Goal: Task Accomplishment & Management: Manage account settings

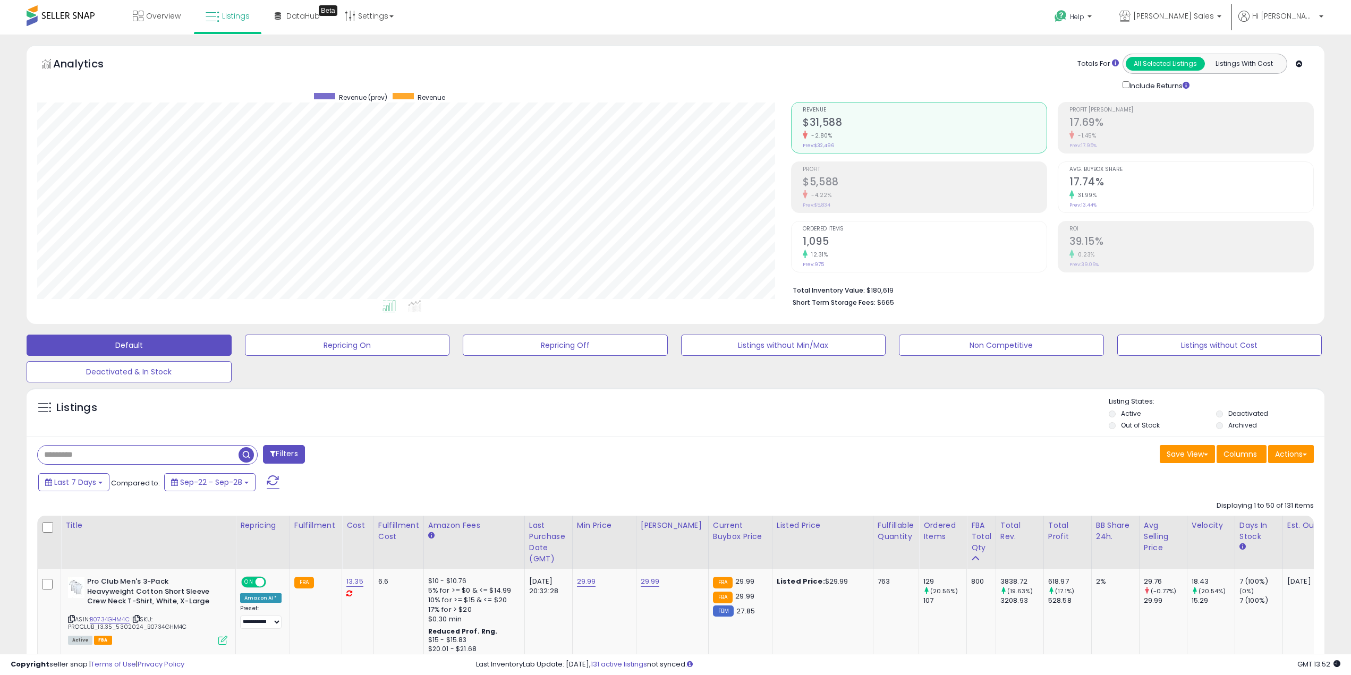
select select "**"
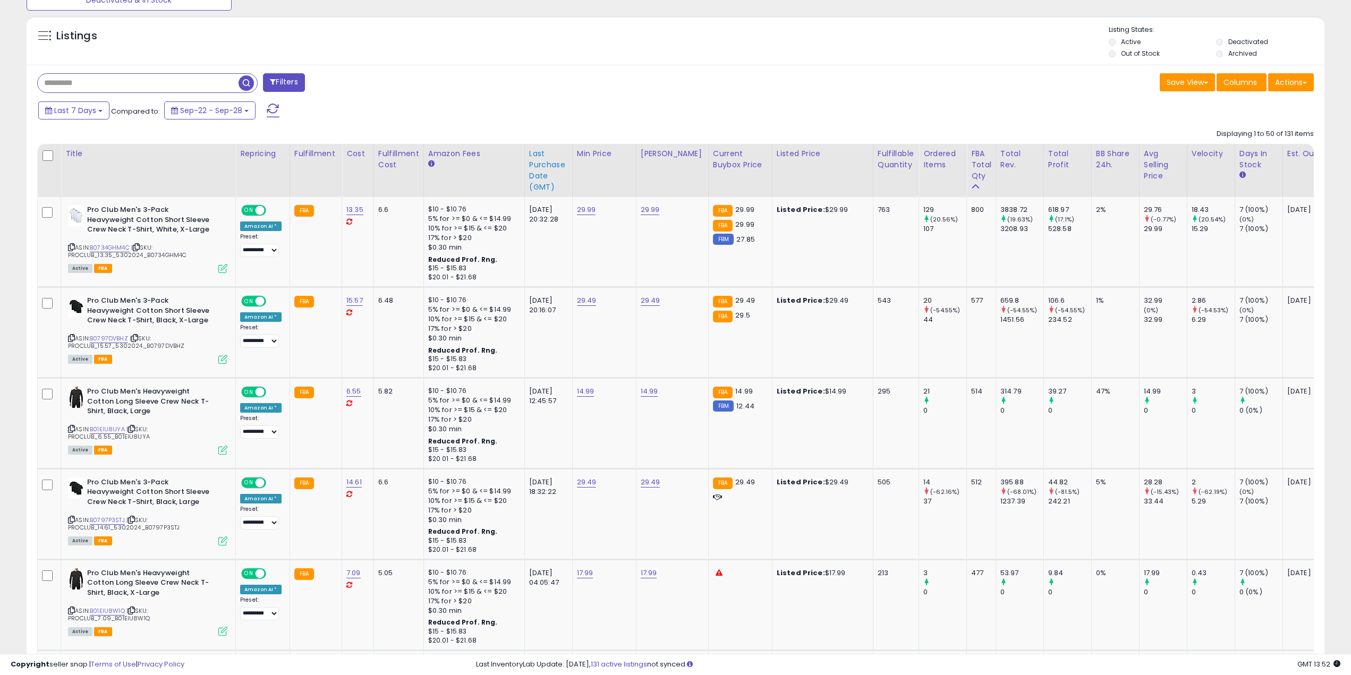
scroll to position [218, 755]
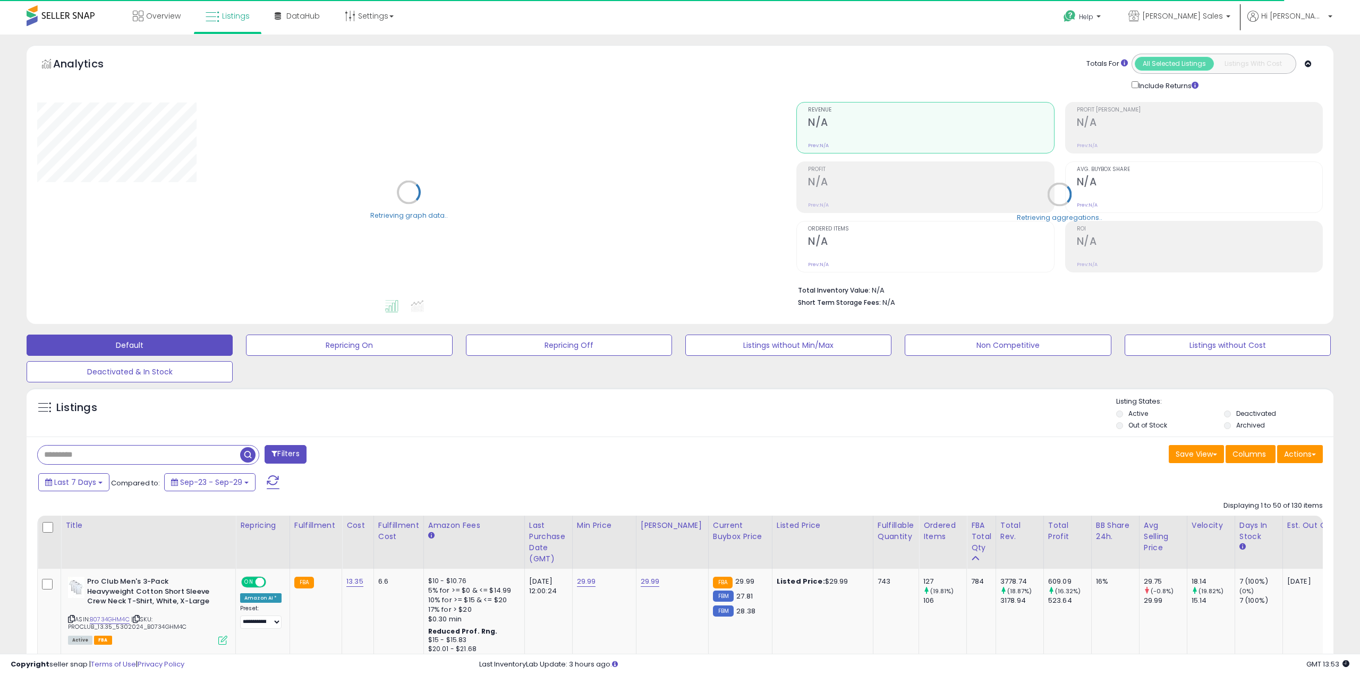
select select "**"
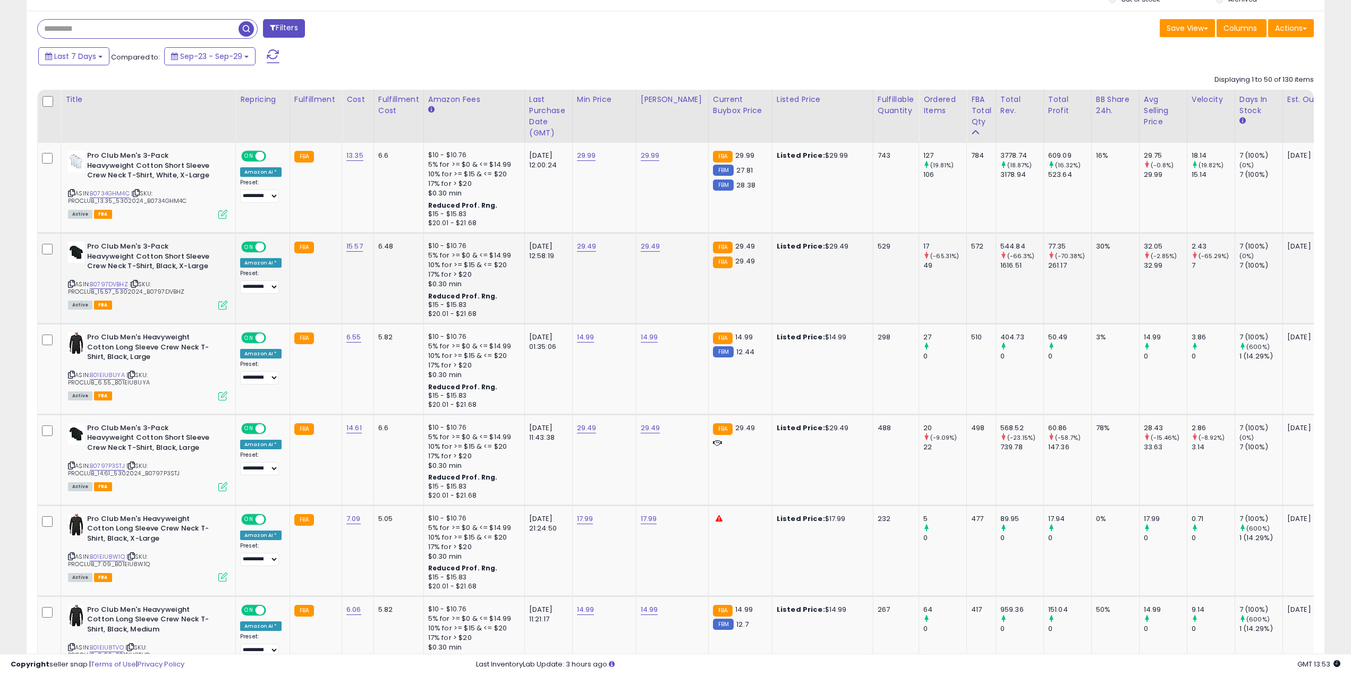
scroll to position [266, 0]
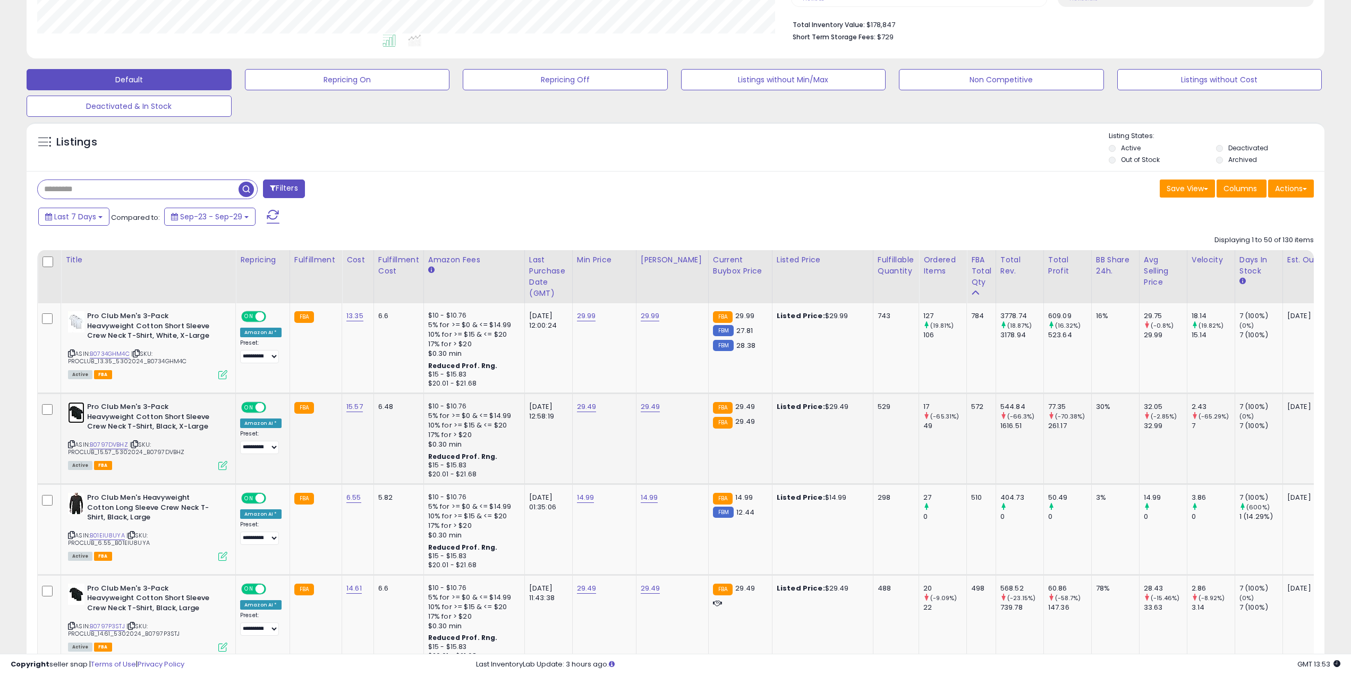
click at [72, 418] on img at bounding box center [76, 412] width 16 height 21
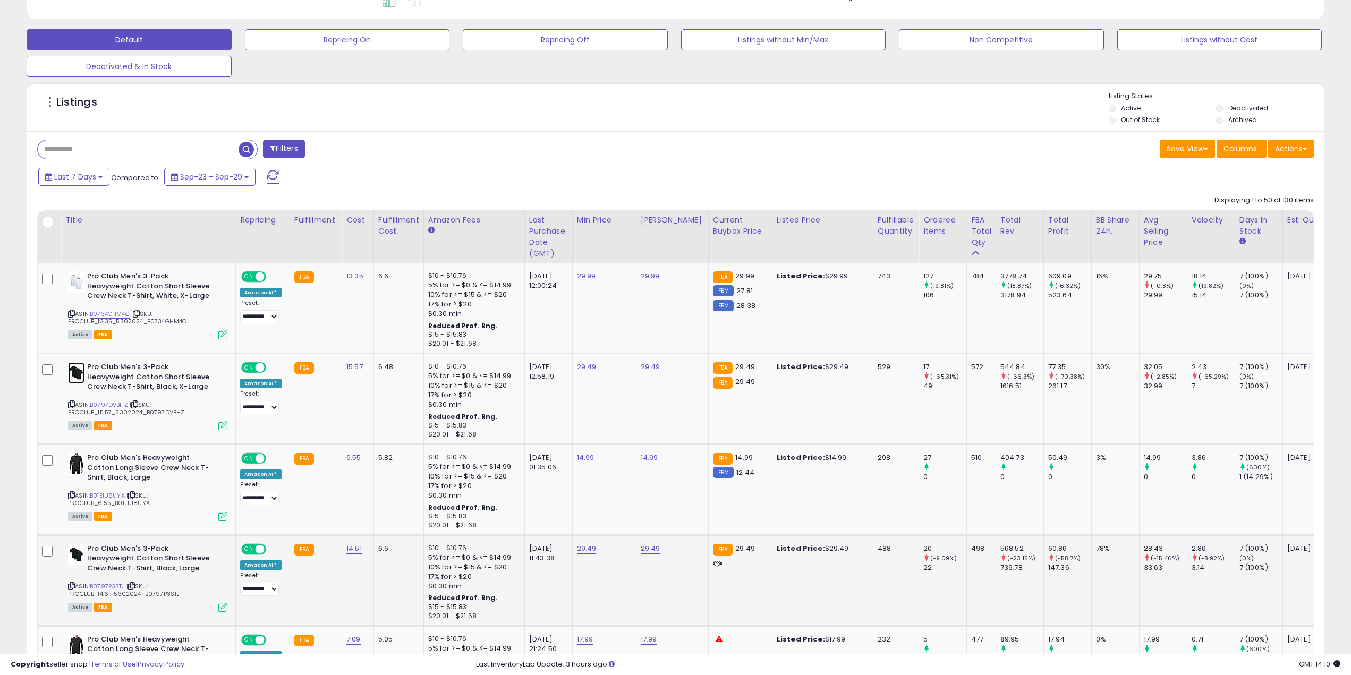
scroll to position [478, 0]
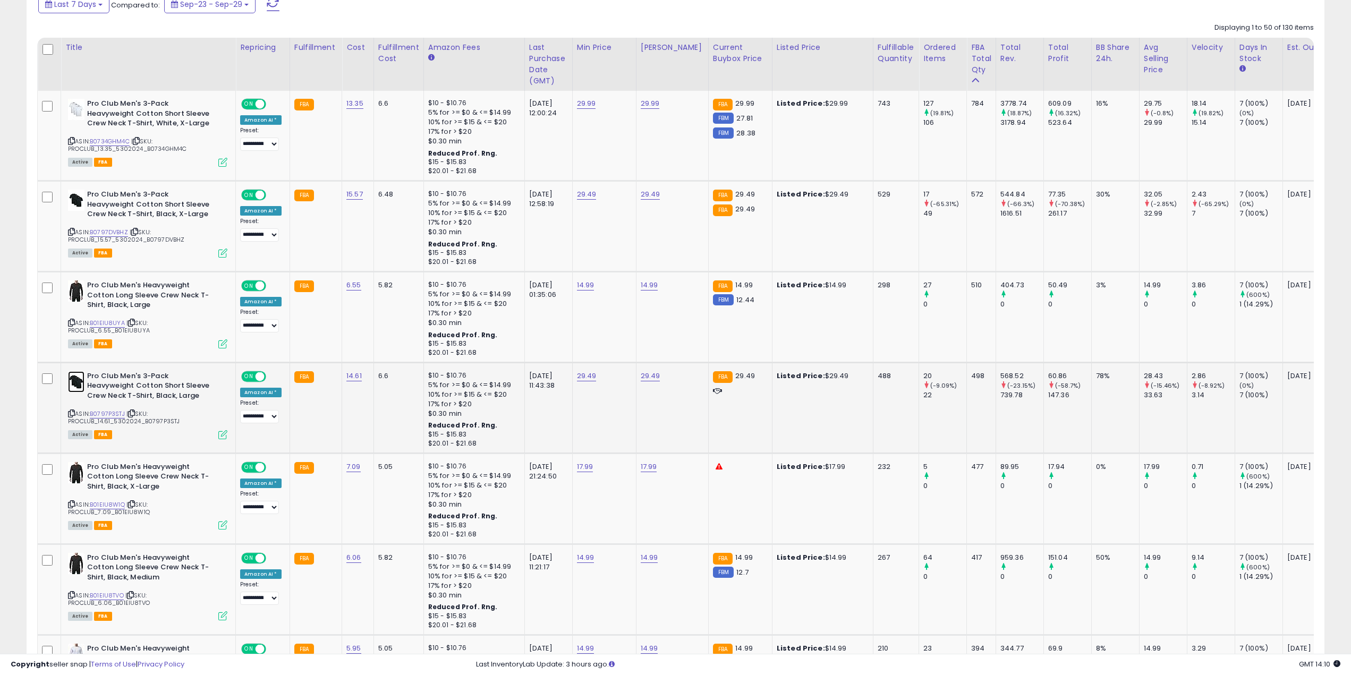
click at [79, 382] on img at bounding box center [76, 381] width 16 height 21
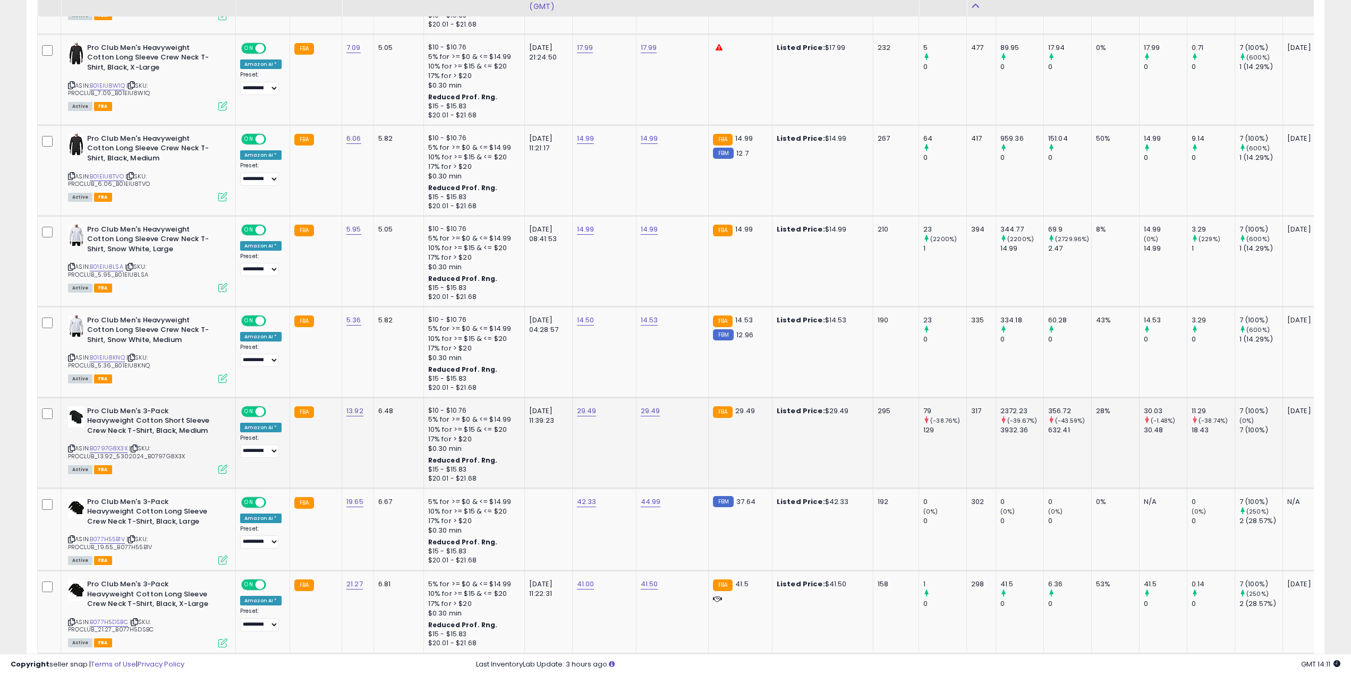
scroll to position [903, 0]
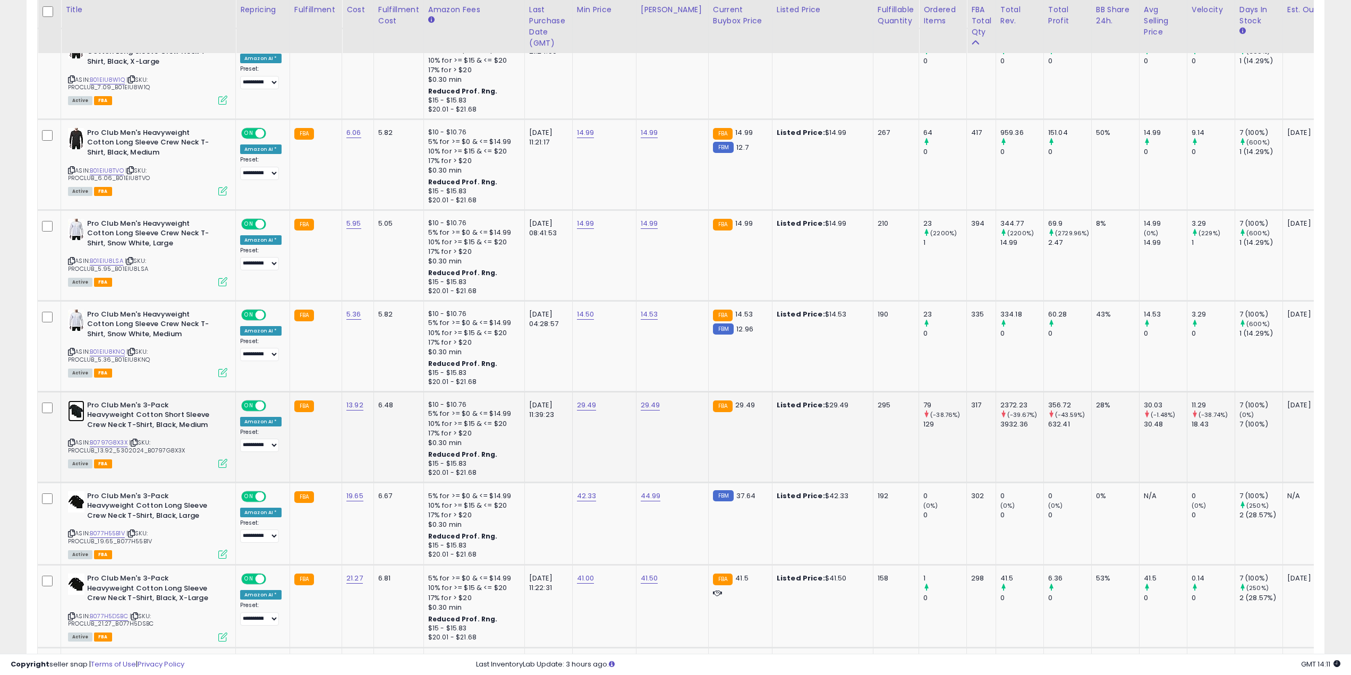
click at [84, 409] on img at bounding box center [76, 411] width 16 height 21
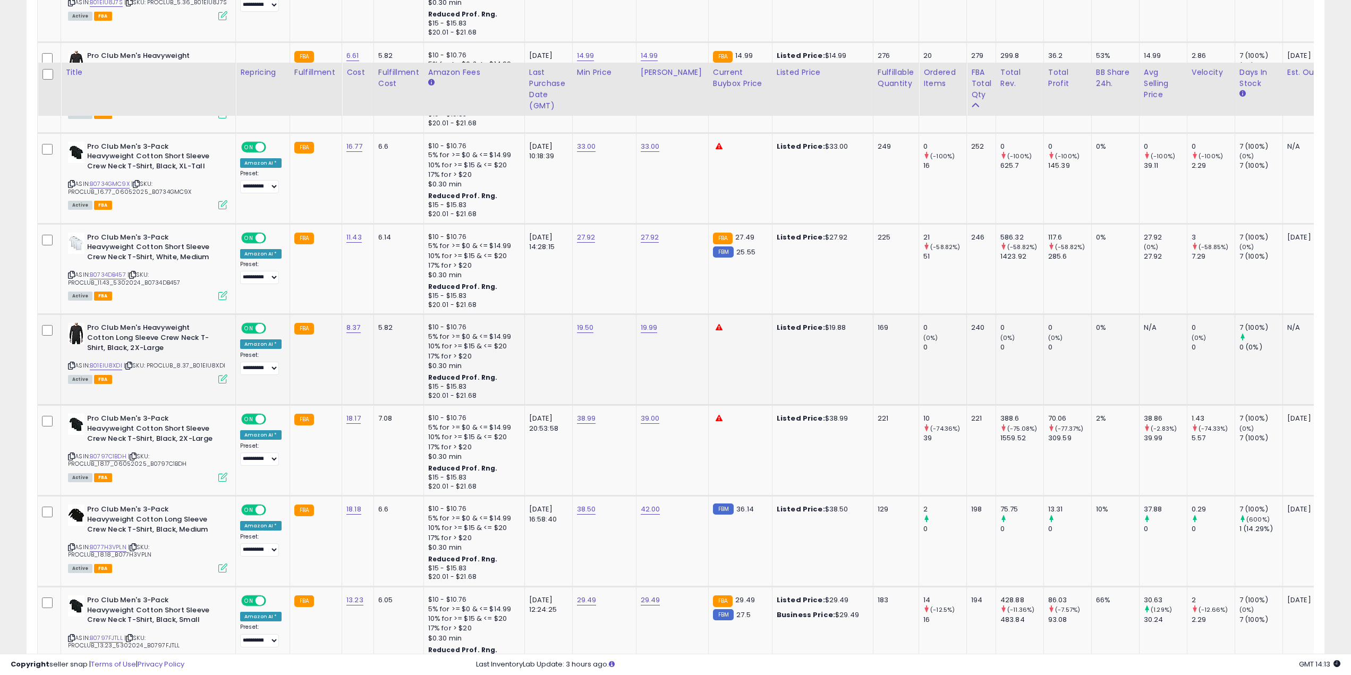
scroll to position [1647, 0]
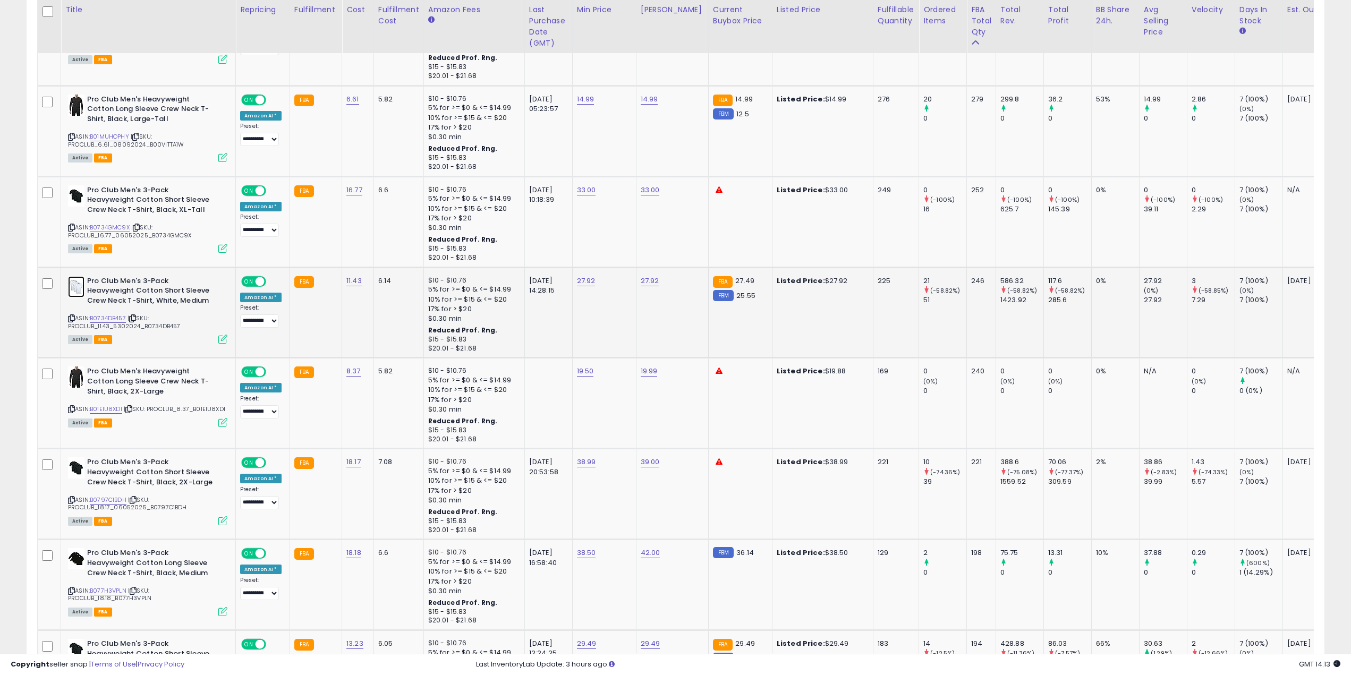
click at [78, 287] on img at bounding box center [76, 286] width 16 height 21
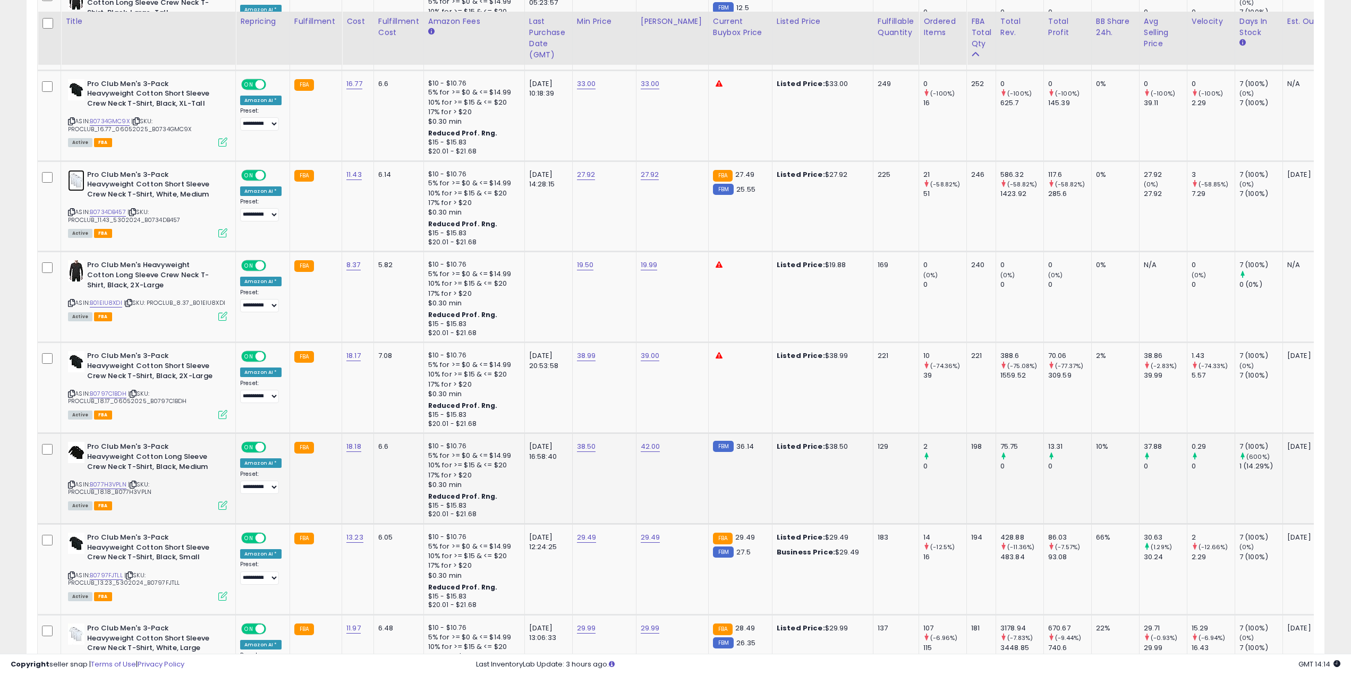
scroll to position [1860, 0]
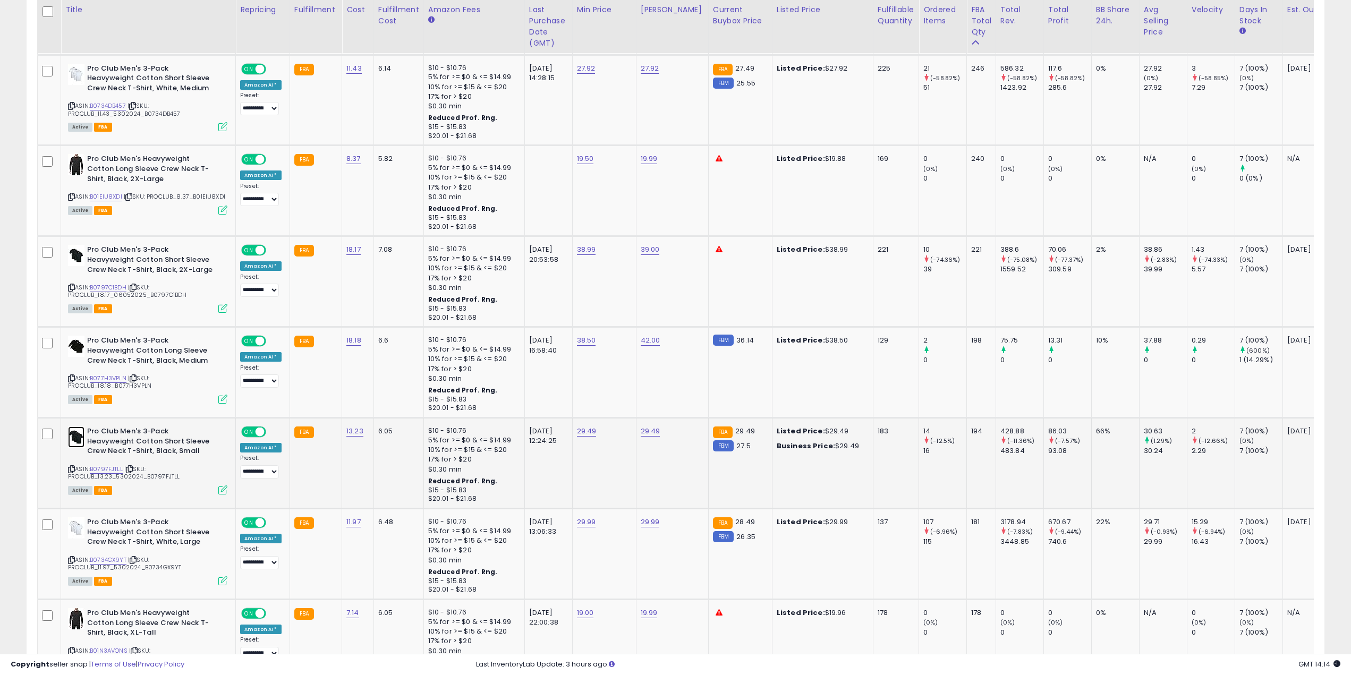
click at [75, 436] on img at bounding box center [76, 437] width 16 height 21
click at [73, 536] on img at bounding box center [76, 528] width 16 height 21
click at [72, 559] on icon at bounding box center [71, 560] width 7 height 6
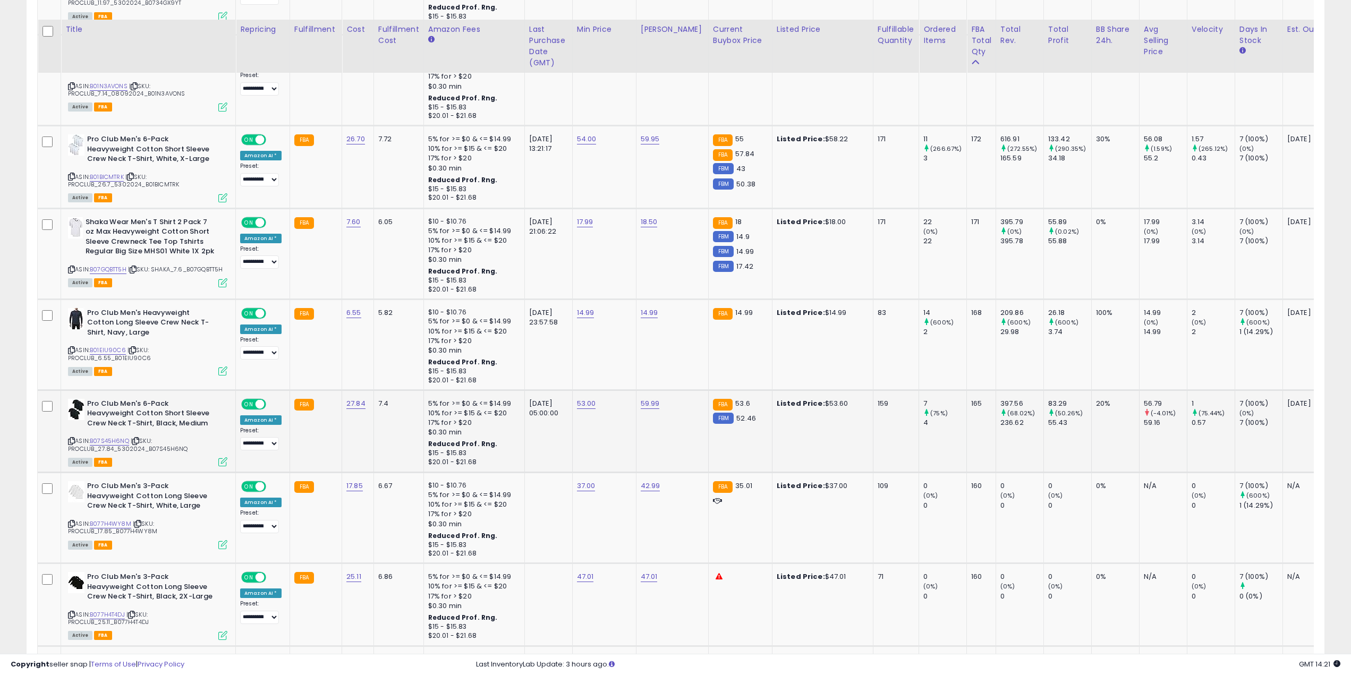
scroll to position [2444, 0]
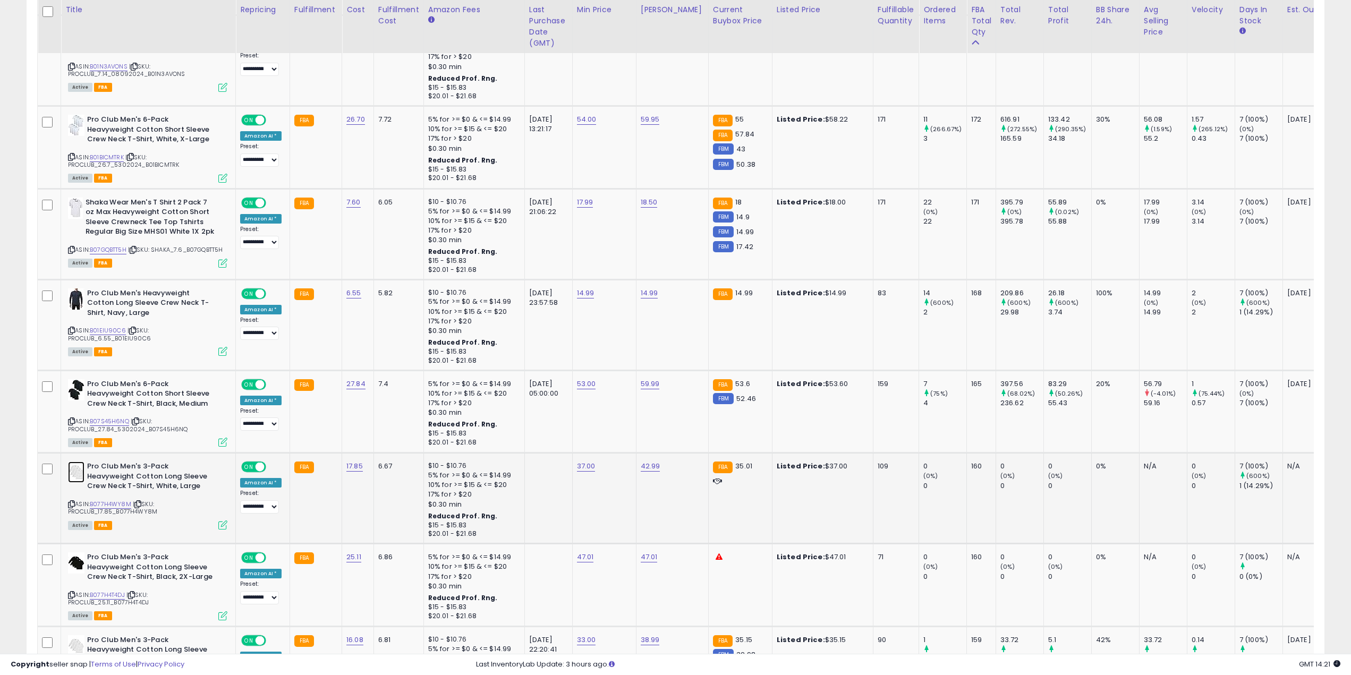
click at [74, 471] on img at bounding box center [76, 472] width 16 height 21
click at [583, 470] on link "37.00" at bounding box center [586, 466] width 19 height 11
drag, startPoint x: 535, startPoint y: 439, endPoint x: 498, endPoint y: 442, distance: 36.2
click at [498, 442] on div "*****" at bounding box center [573, 442] width 153 height 28
type input "*****"
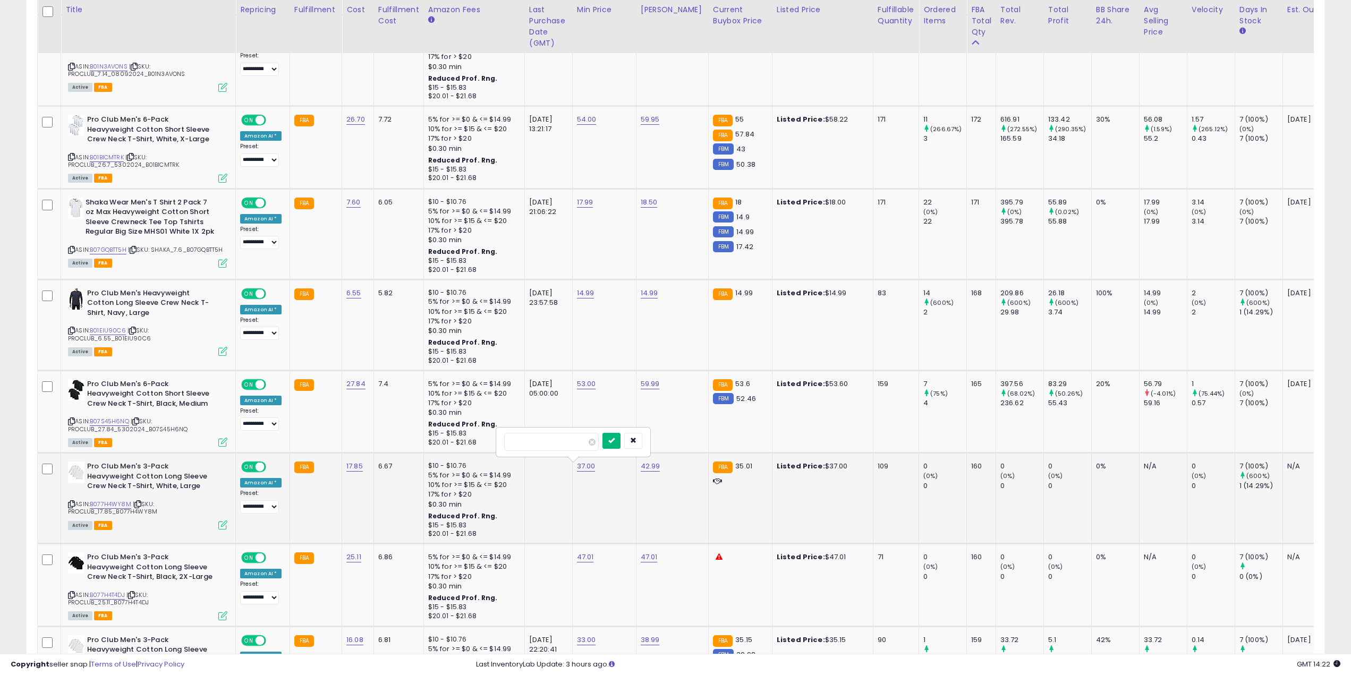
click at [621, 445] on button "submit" at bounding box center [612, 441] width 18 height 16
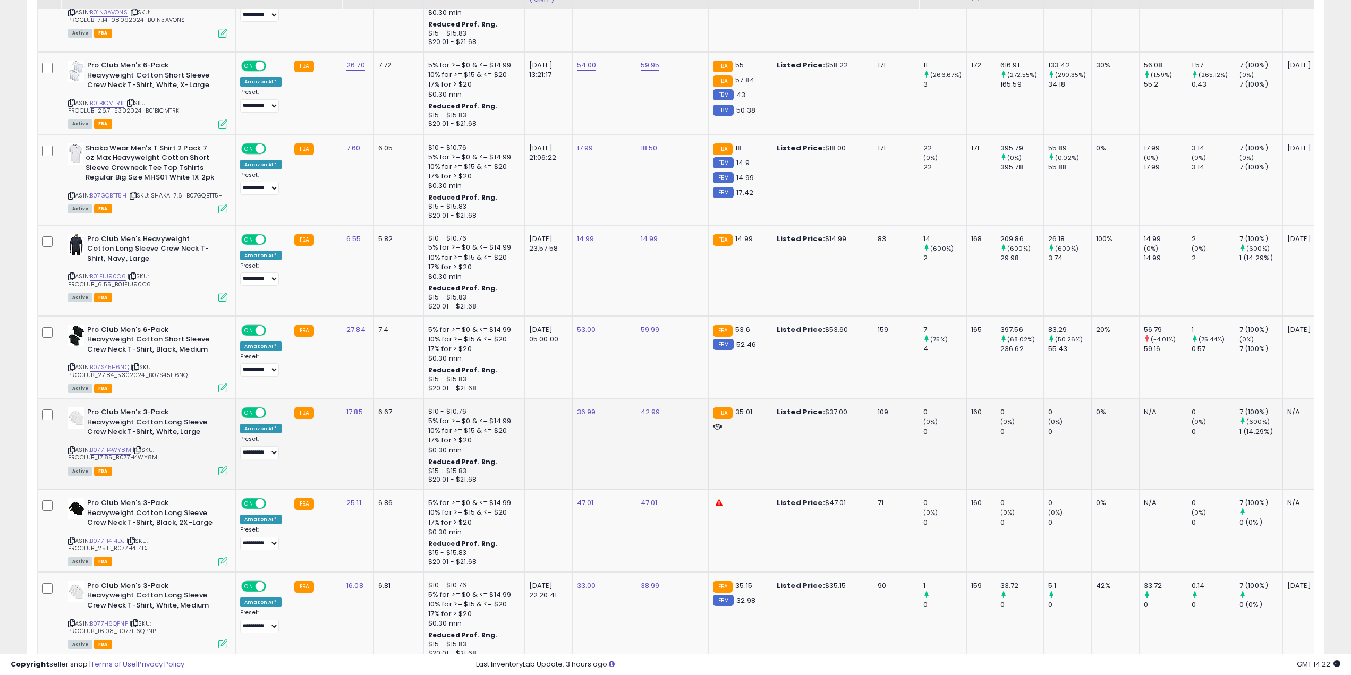
scroll to position [2551, 0]
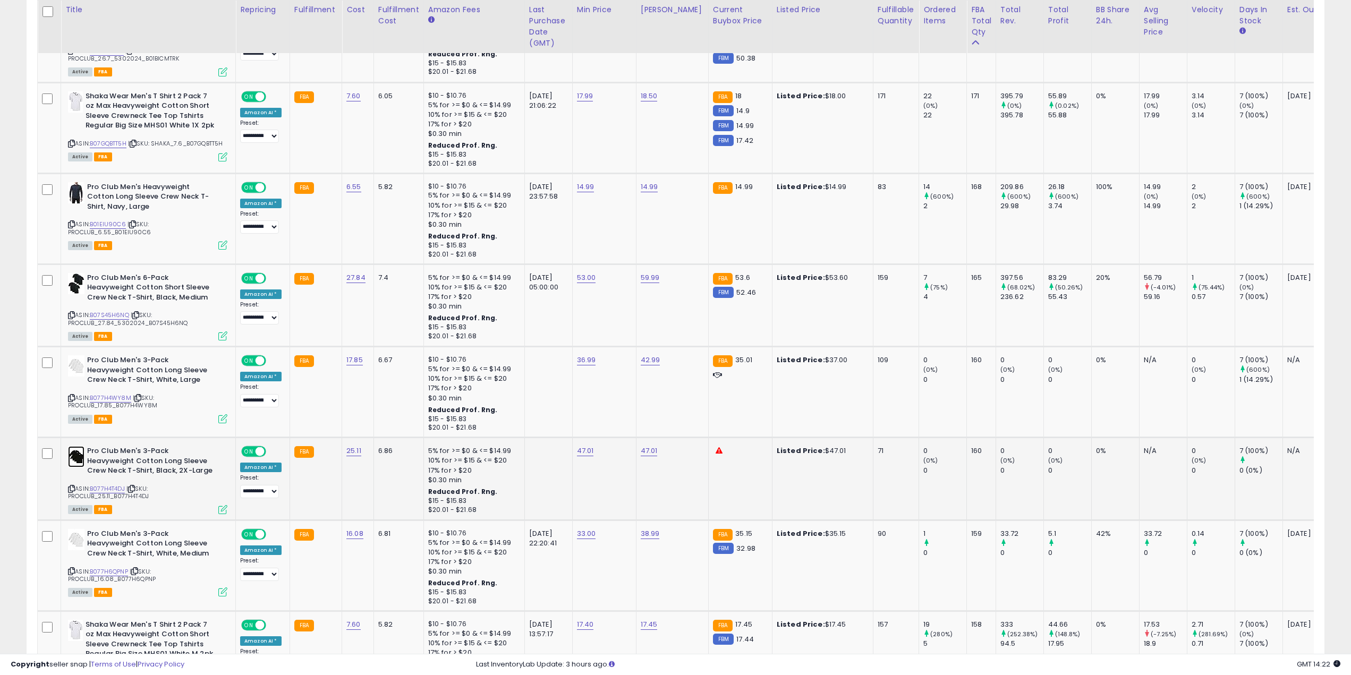
click at [71, 461] on img at bounding box center [76, 456] width 16 height 21
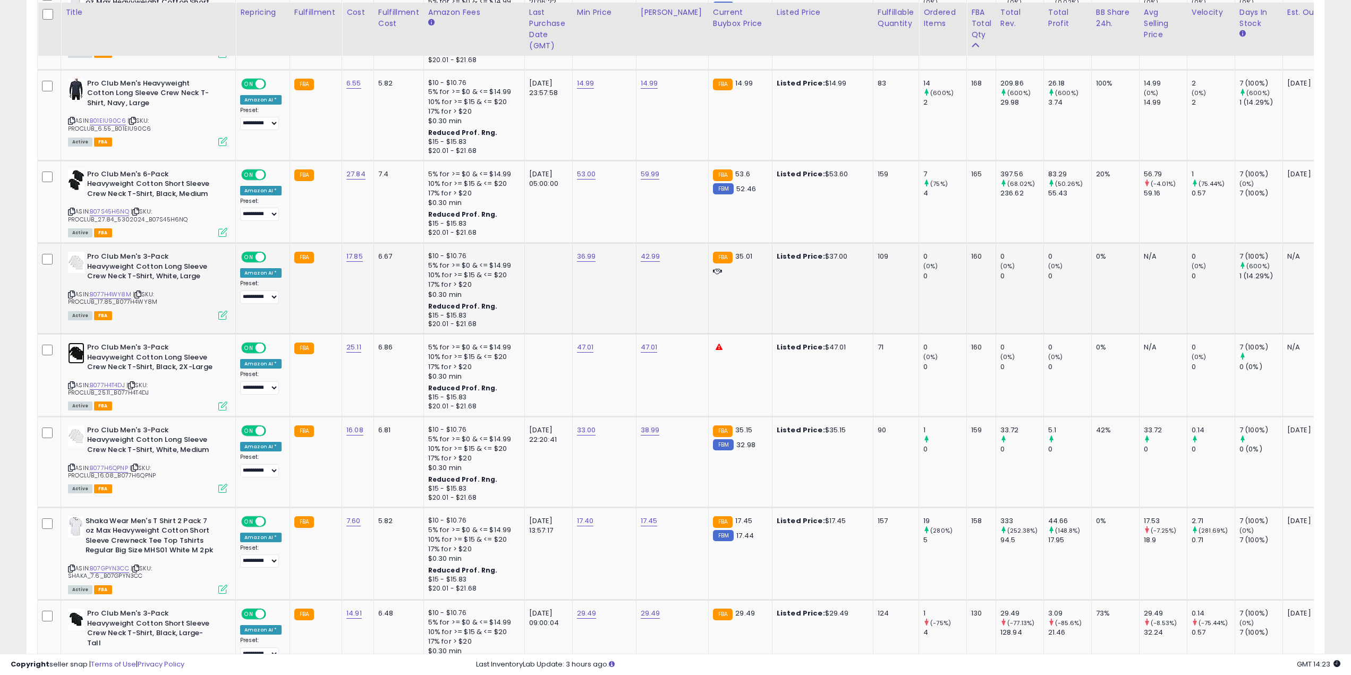
scroll to position [2657, 0]
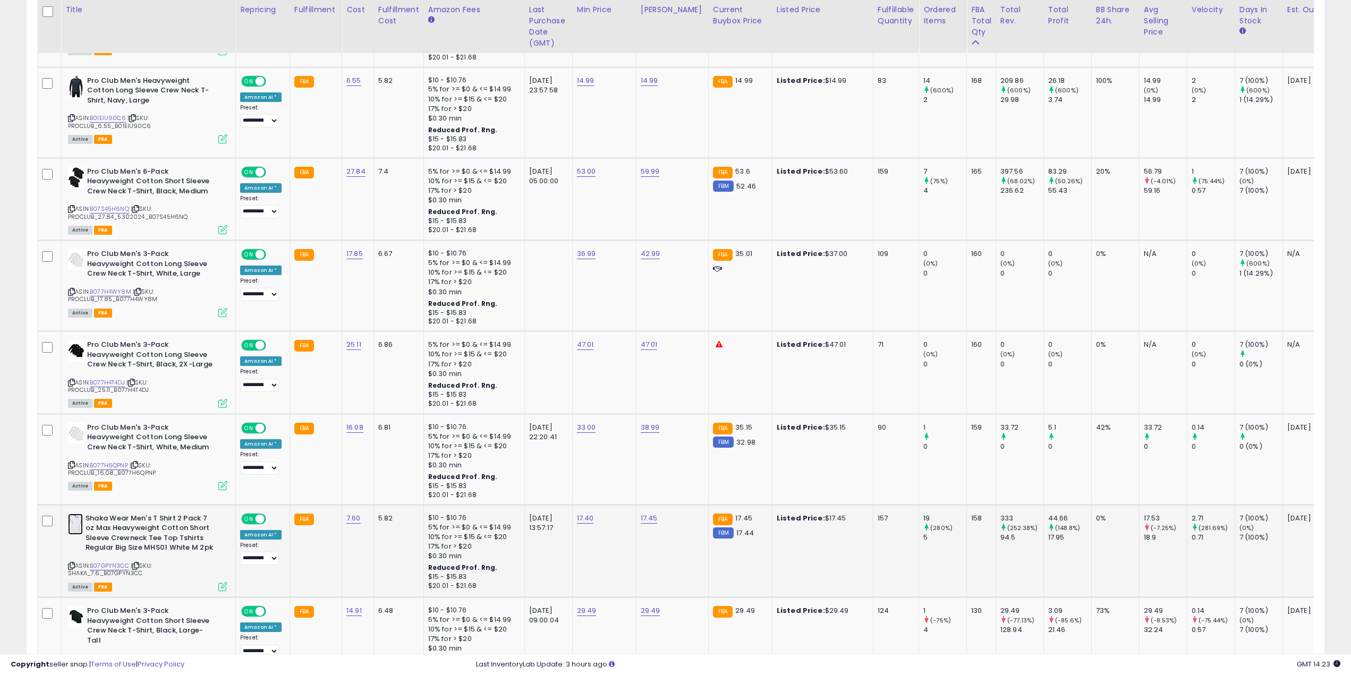
click at [70, 526] on img at bounding box center [75, 524] width 15 height 21
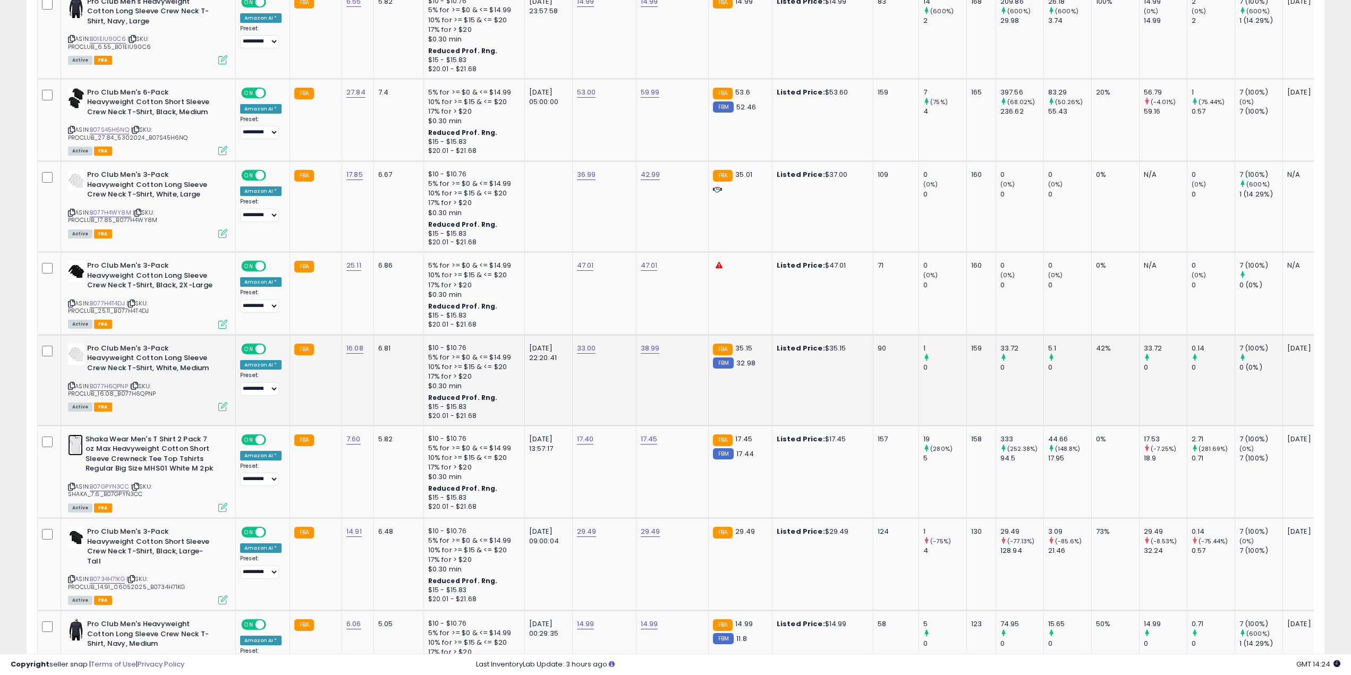
scroll to position [2763, 0]
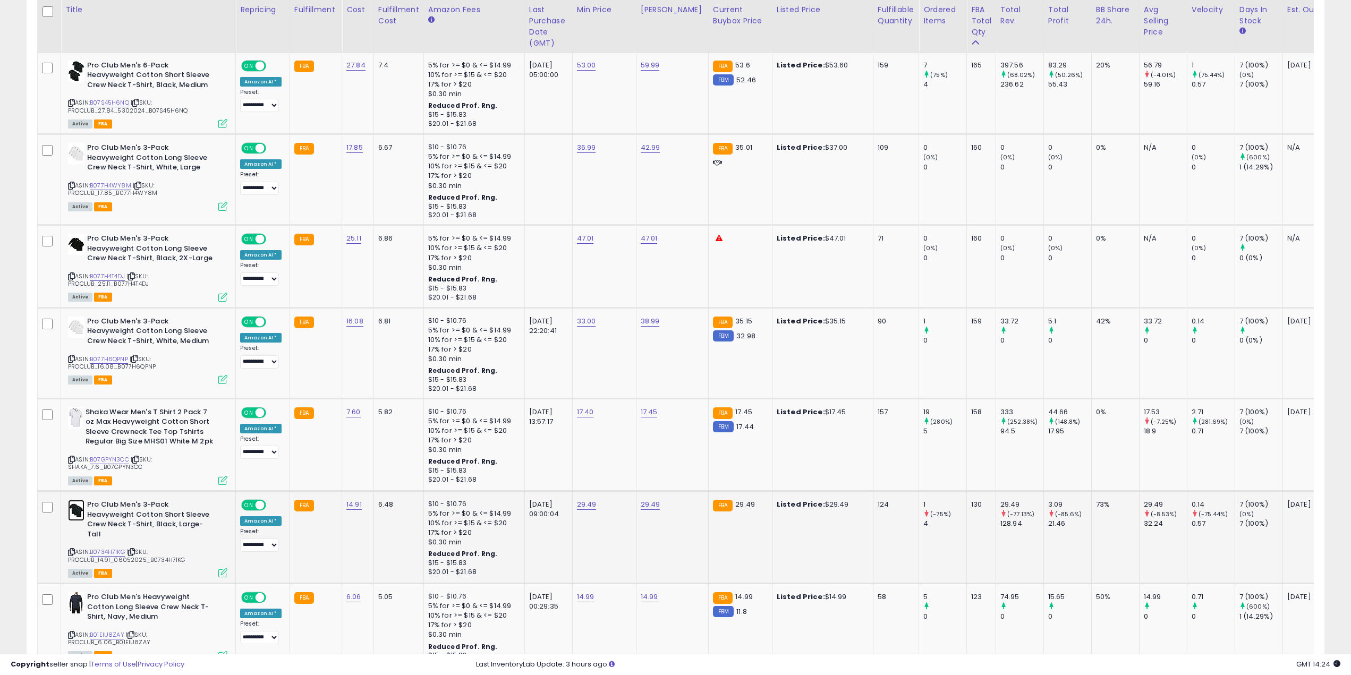
click at [72, 517] on img at bounding box center [76, 510] width 16 height 21
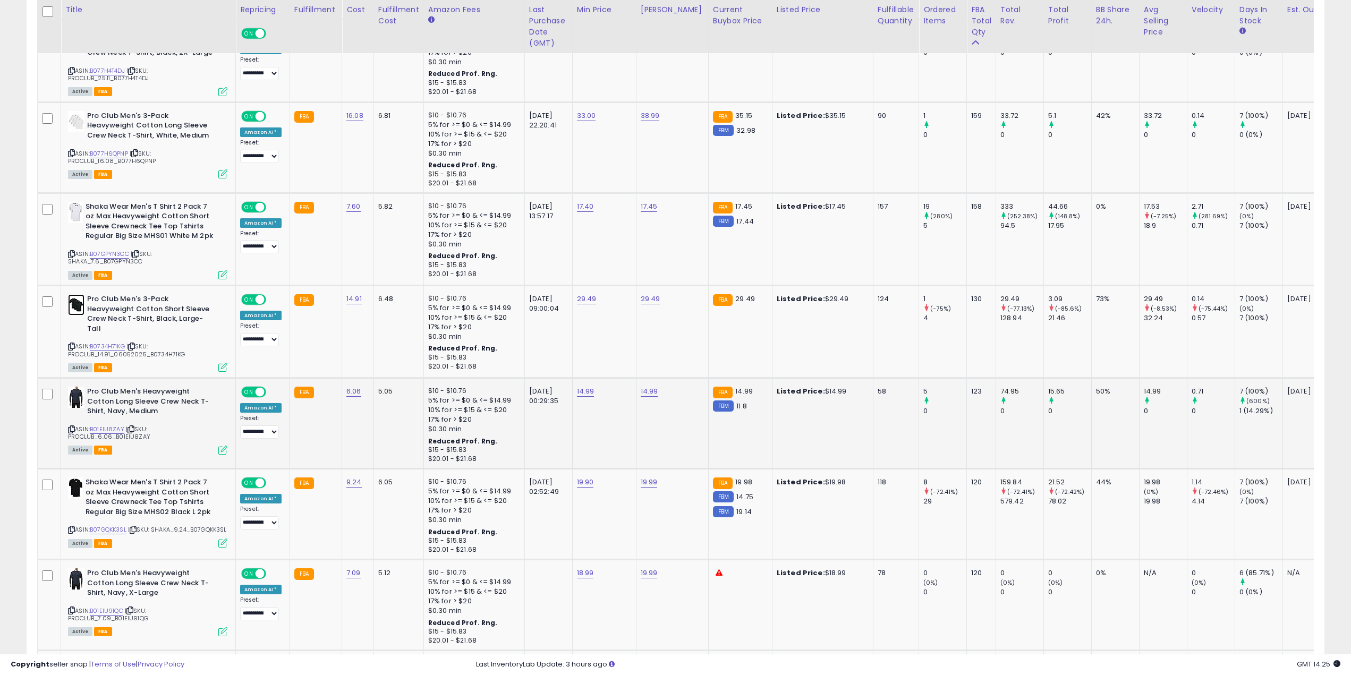
scroll to position [3029, 0]
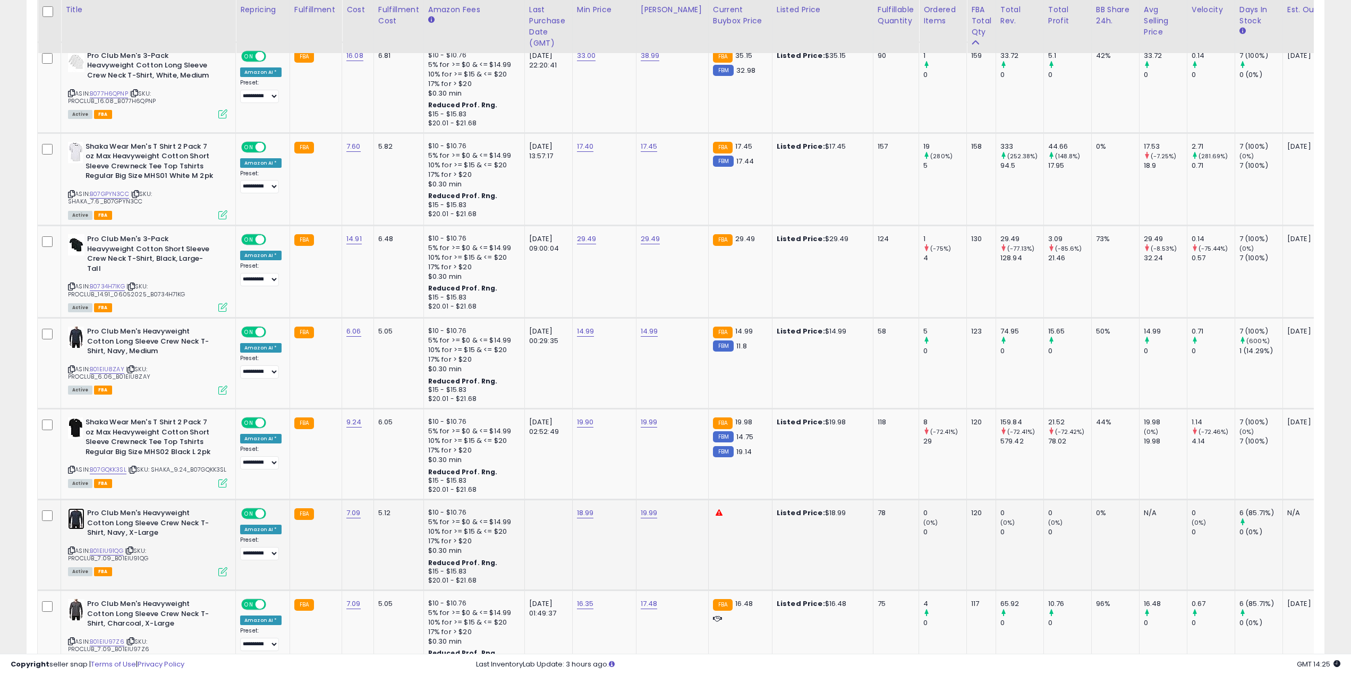
click at [76, 520] on img at bounding box center [76, 519] width 16 height 21
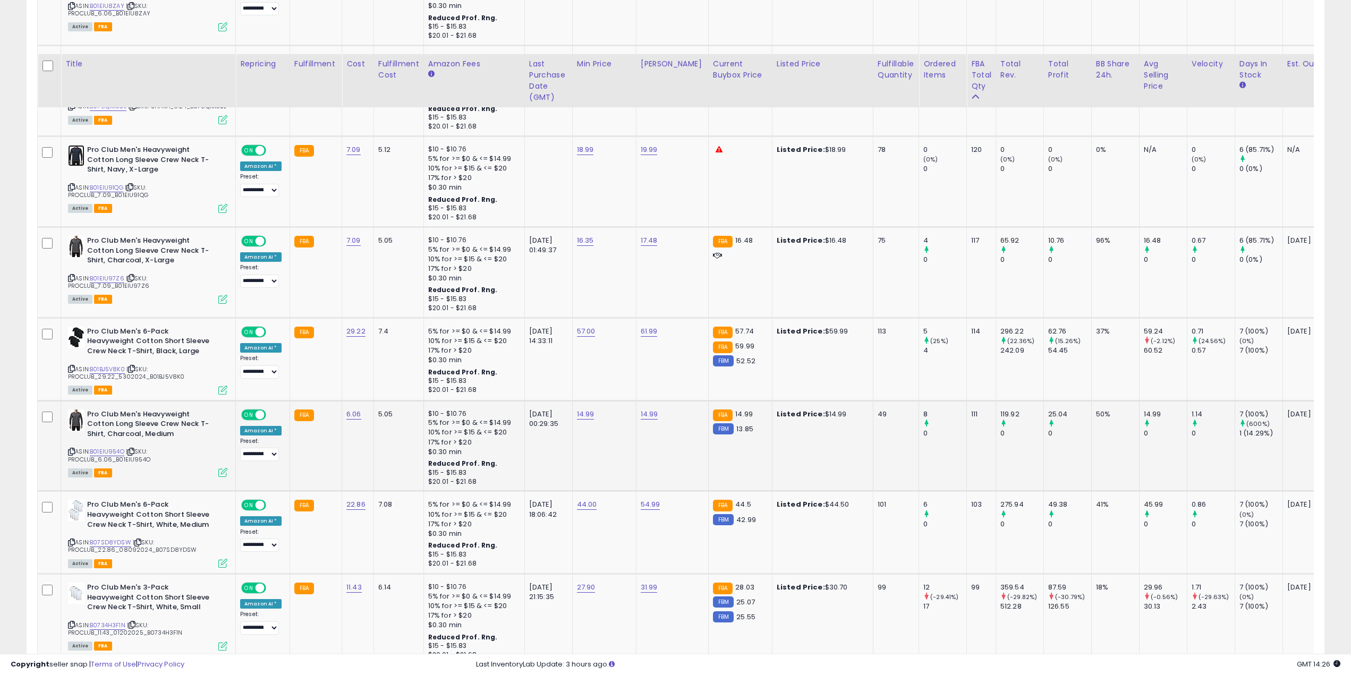
scroll to position [3454, 0]
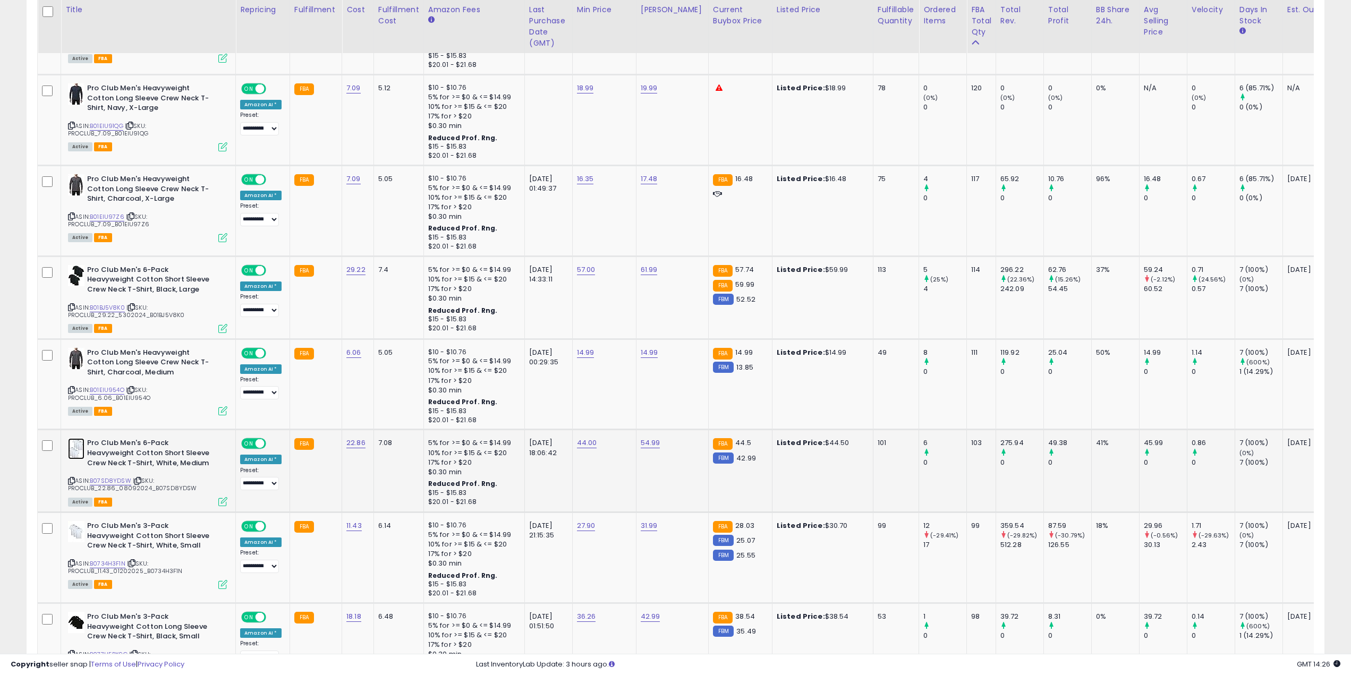
click at [80, 451] on img at bounding box center [76, 448] width 16 height 21
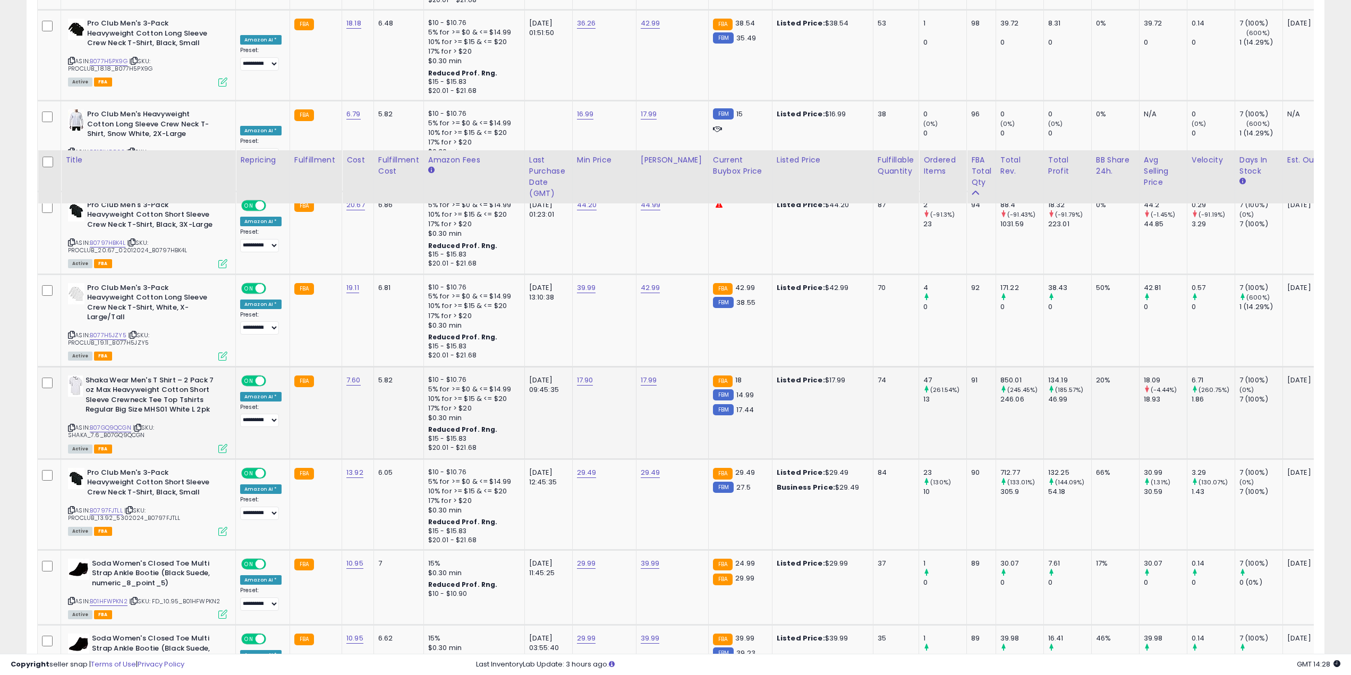
scroll to position [4198, 0]
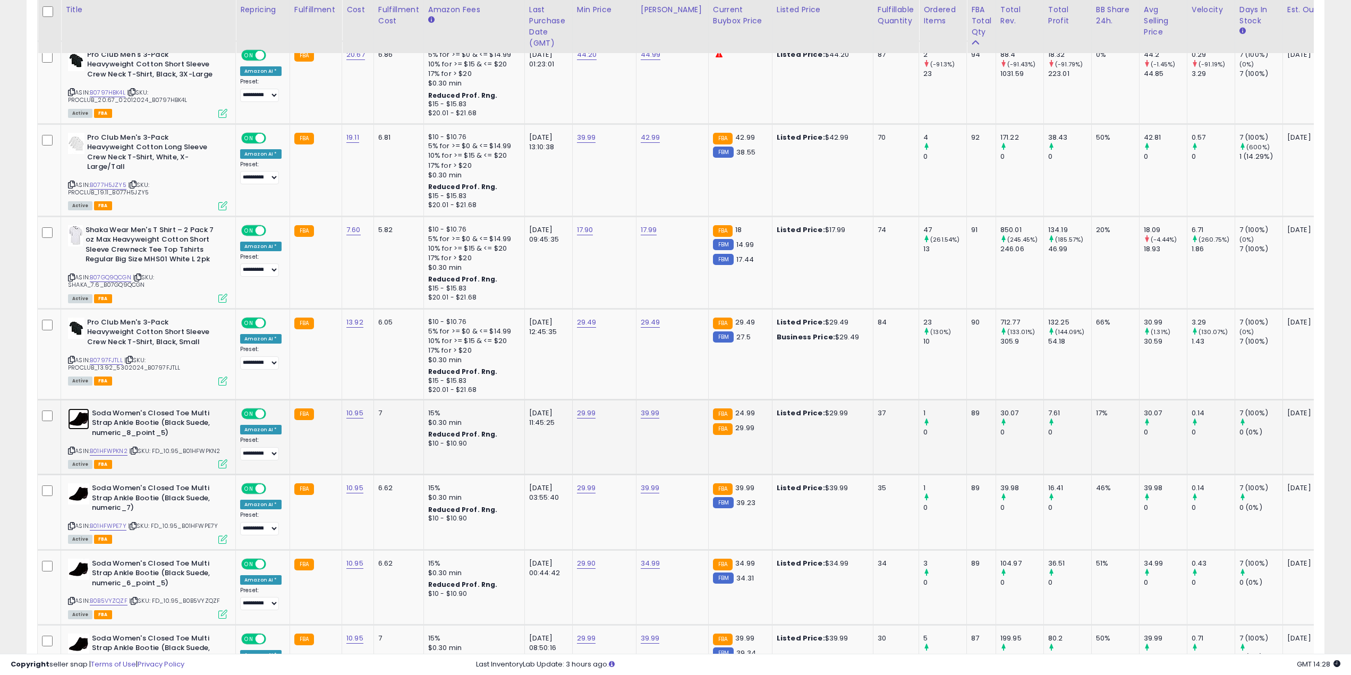
click at [79, 428] on img at bounding box center [78, 419] width 21 height 21
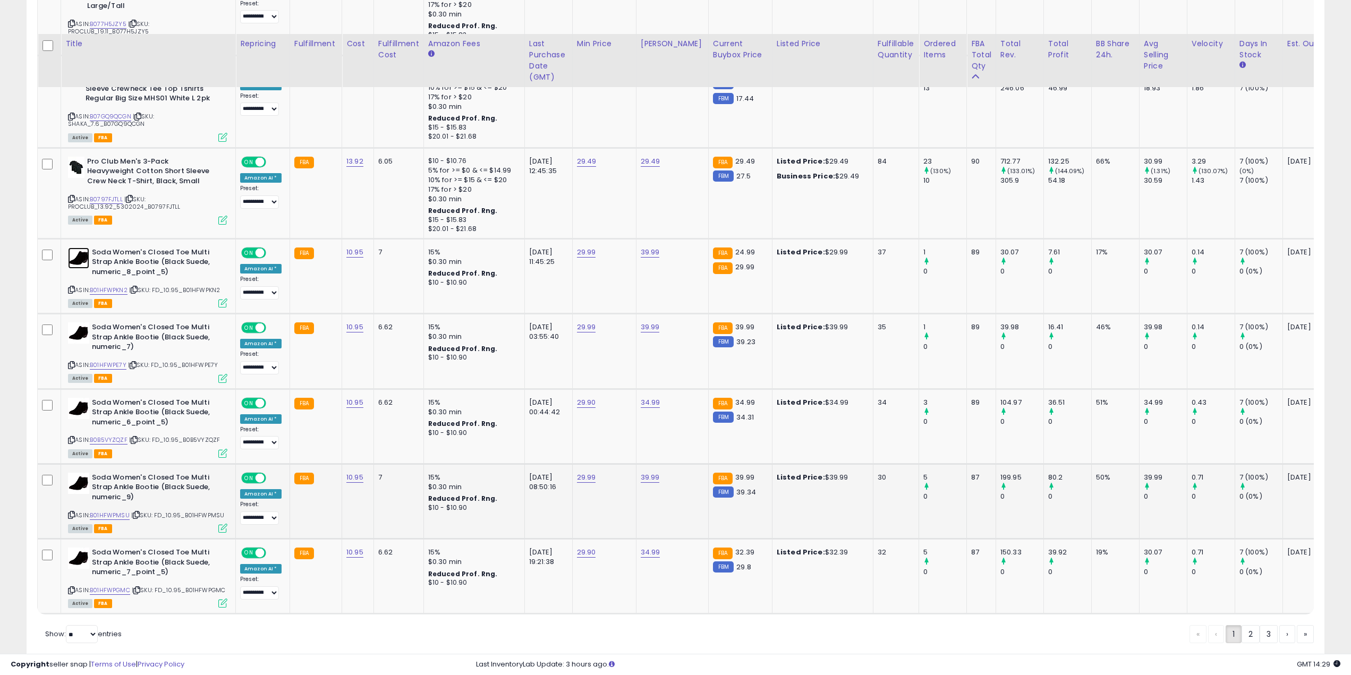
scroll to position [4408, 0]
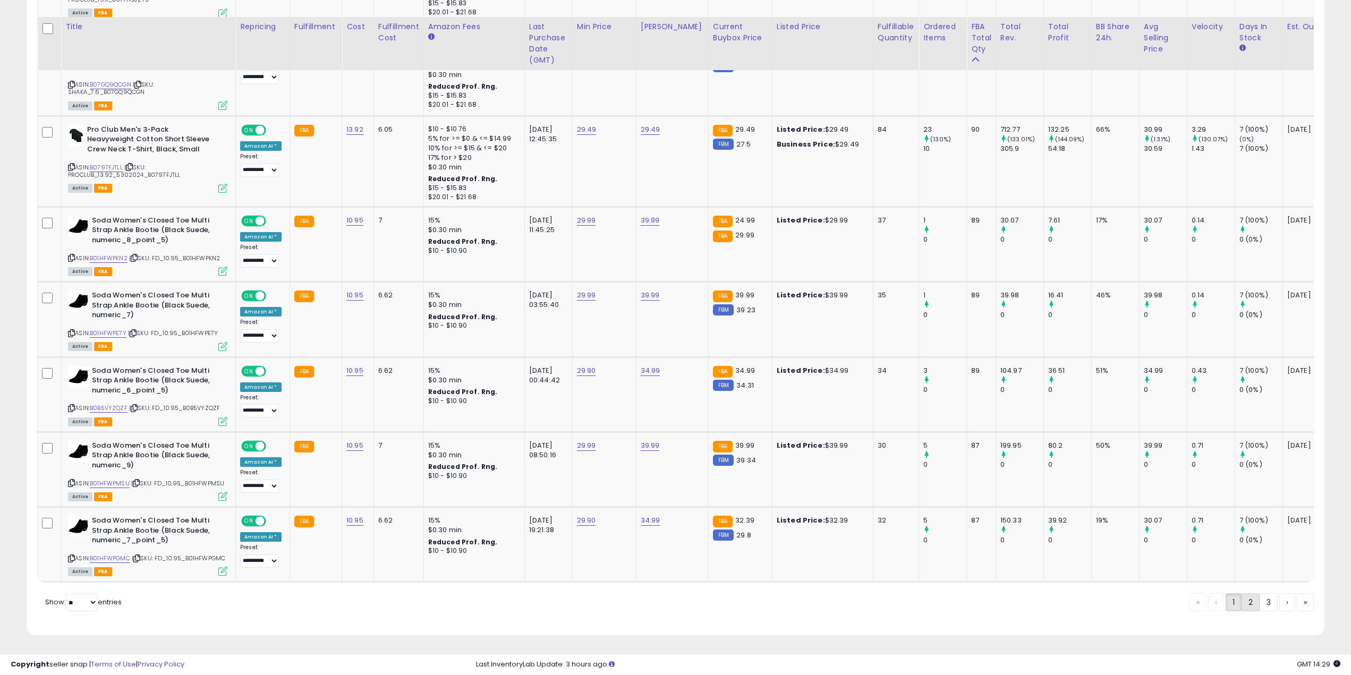
click at [1251, 604] on link "2" at bounding box center [1251, 603] width 18 height 18
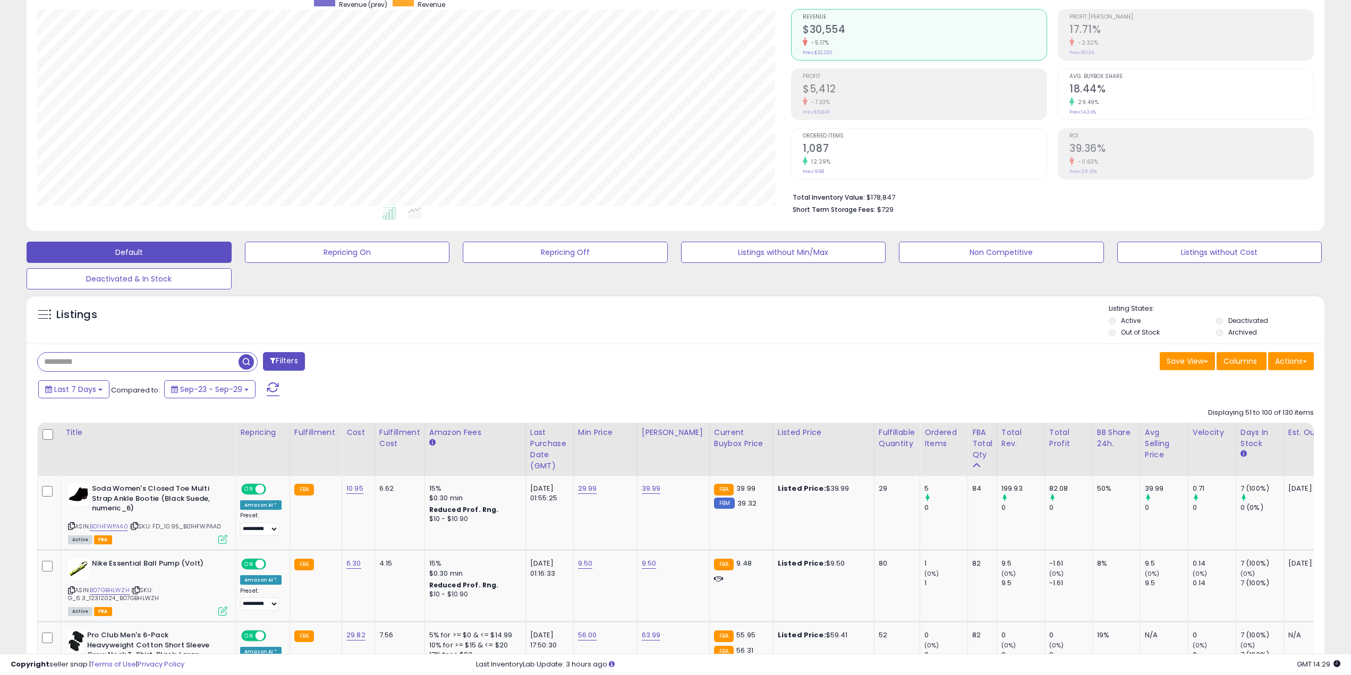
scroll to position [213, 0]
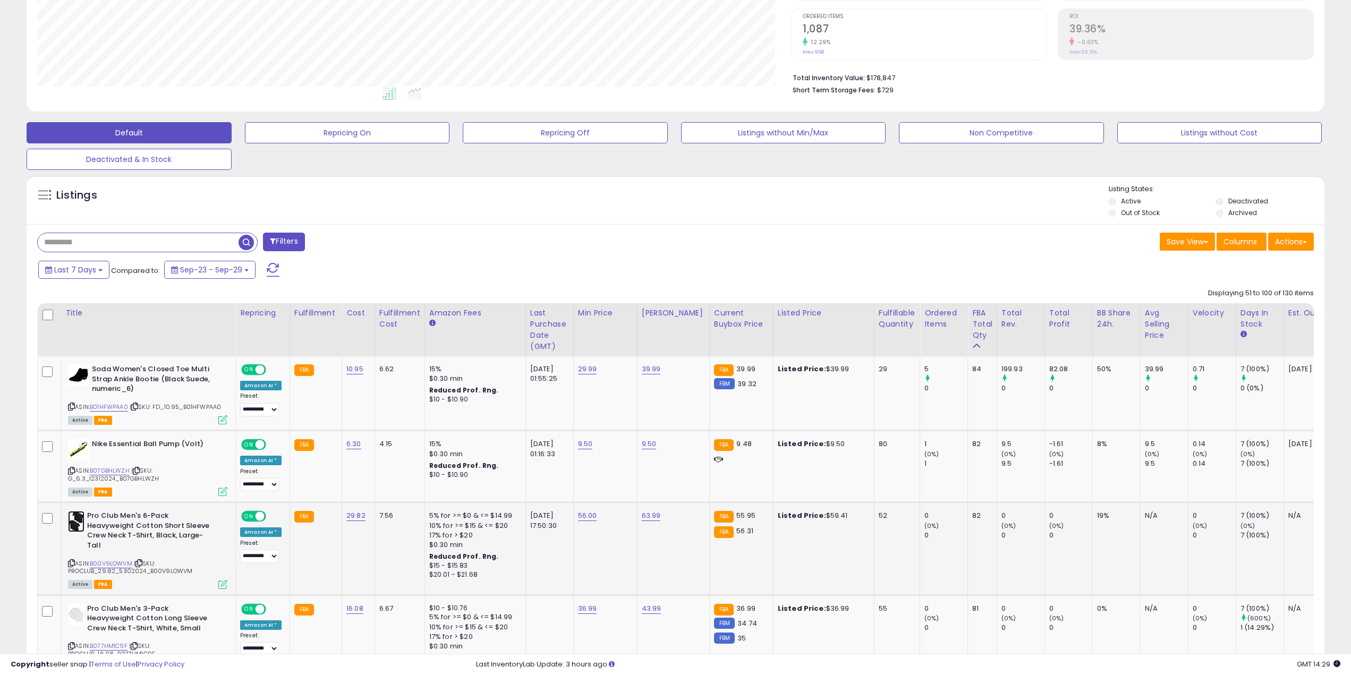
click at [71, 521] on img at bounding box center [76, 521] width 16 height 21
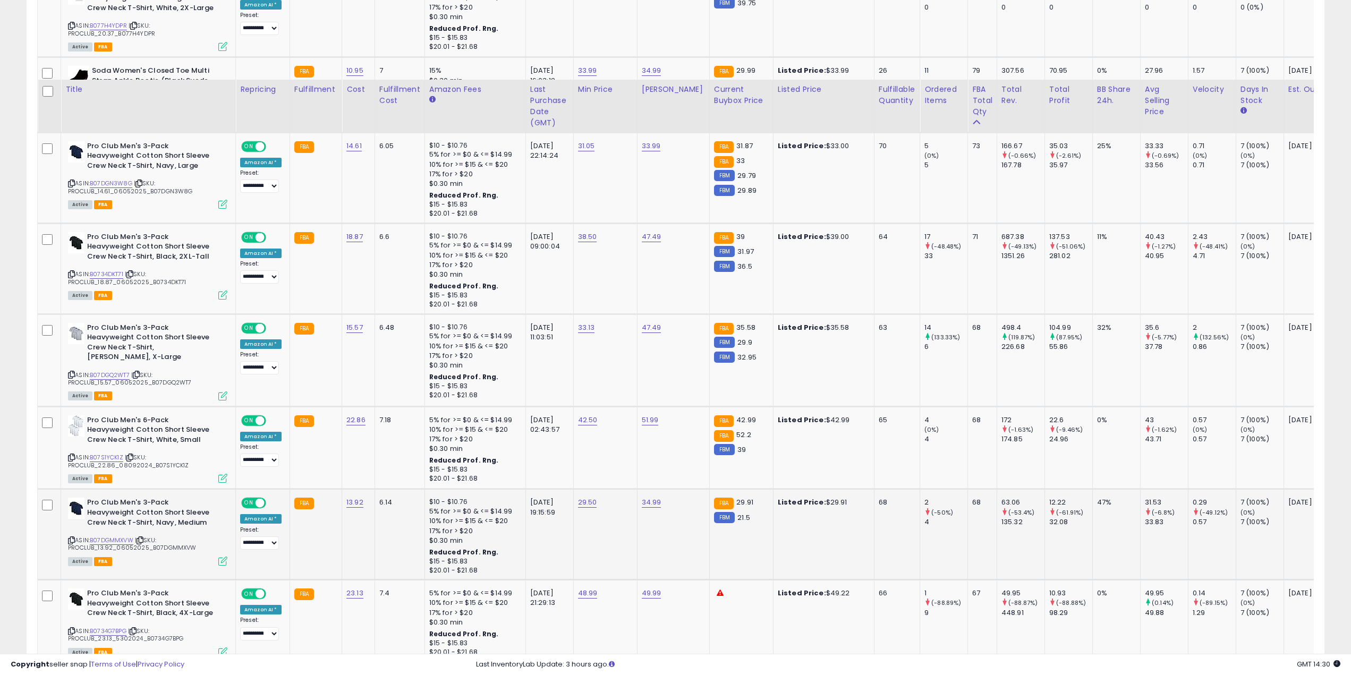
scroll to position [1169, 0]
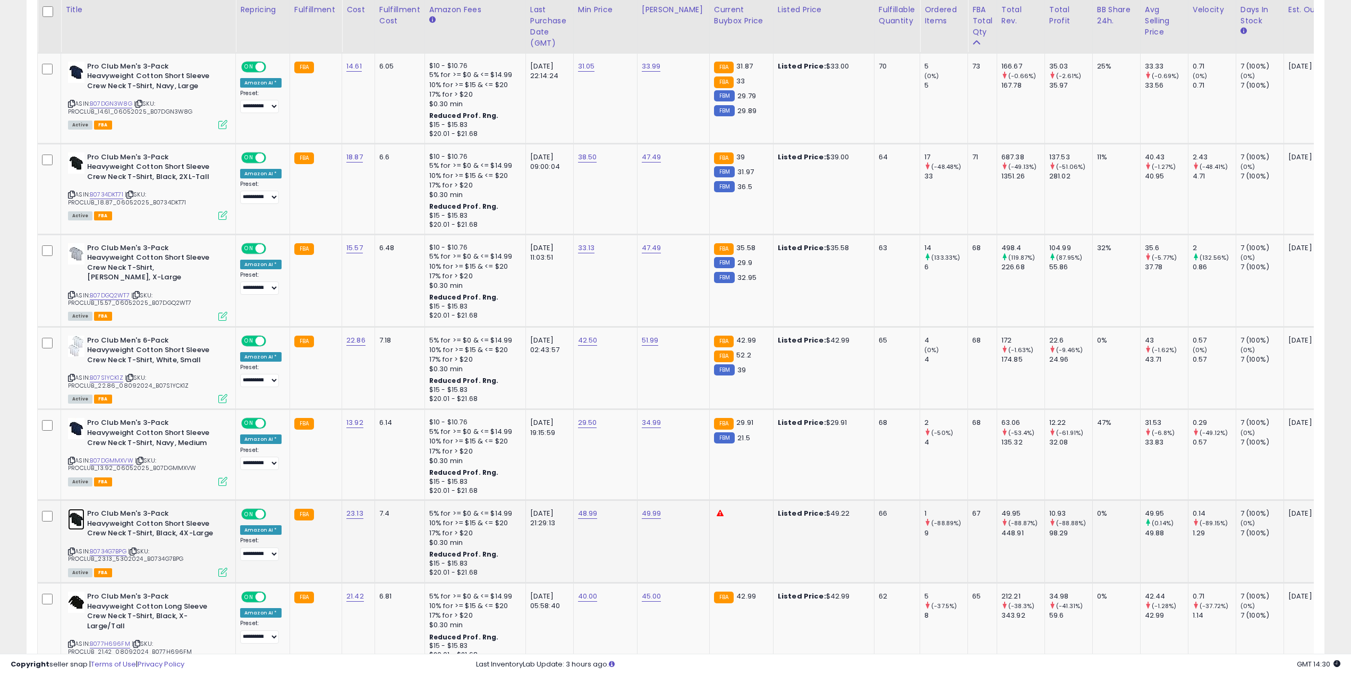
click at [77, 509] on img at bounding box center [76, 519] width 16 height 21
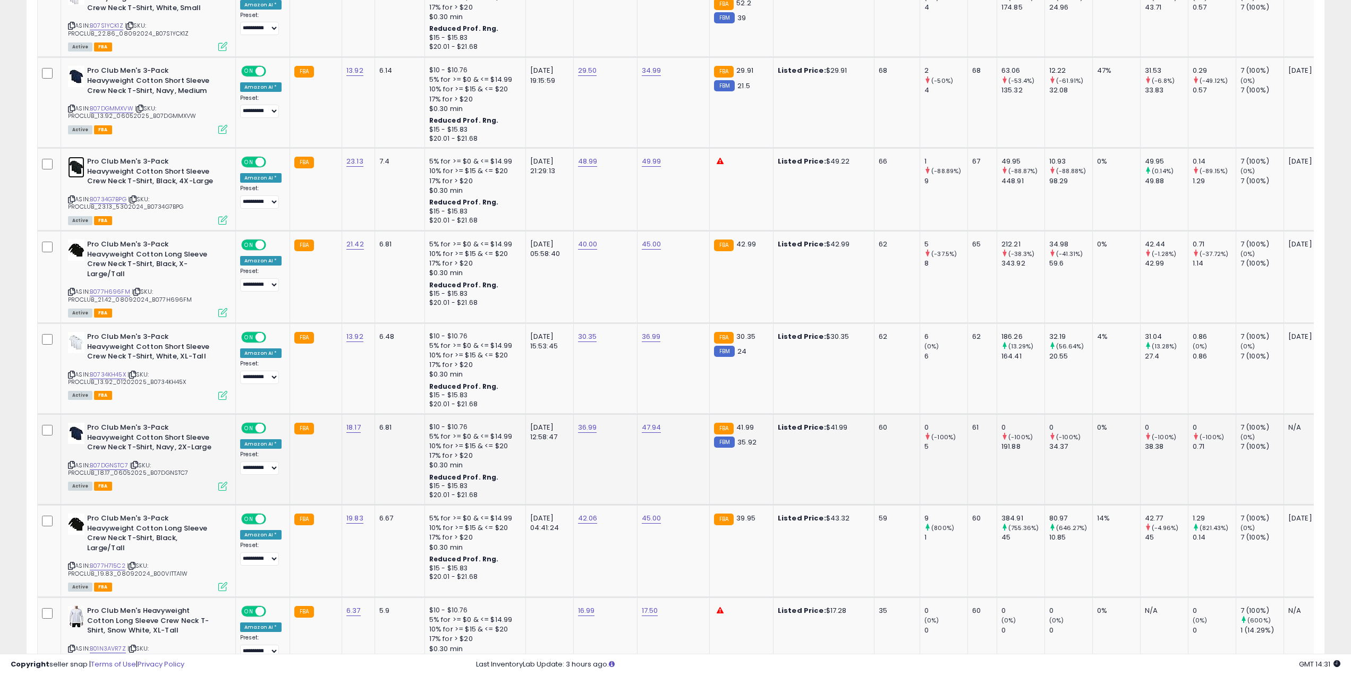
scroll to position [1541, 0]
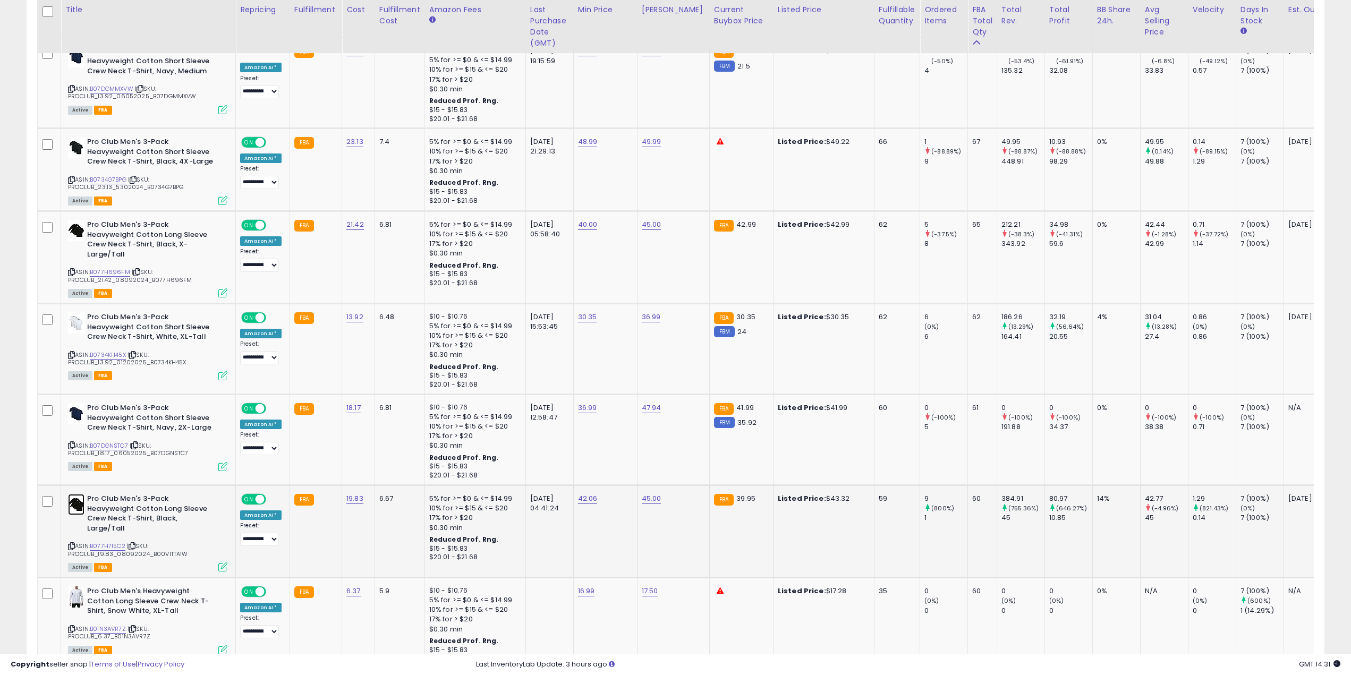
click at [81, 494] on img at bounding box center [76, 504] width 16 height 21
click at [644, 494] on link "45.00" at bounding box center [652, 499] width 20 height 11
drag, startPoint x: 612, startPoint y: 455, endPoint x: 555, endPoint y: 452, distance: 56.4
type input "*****"
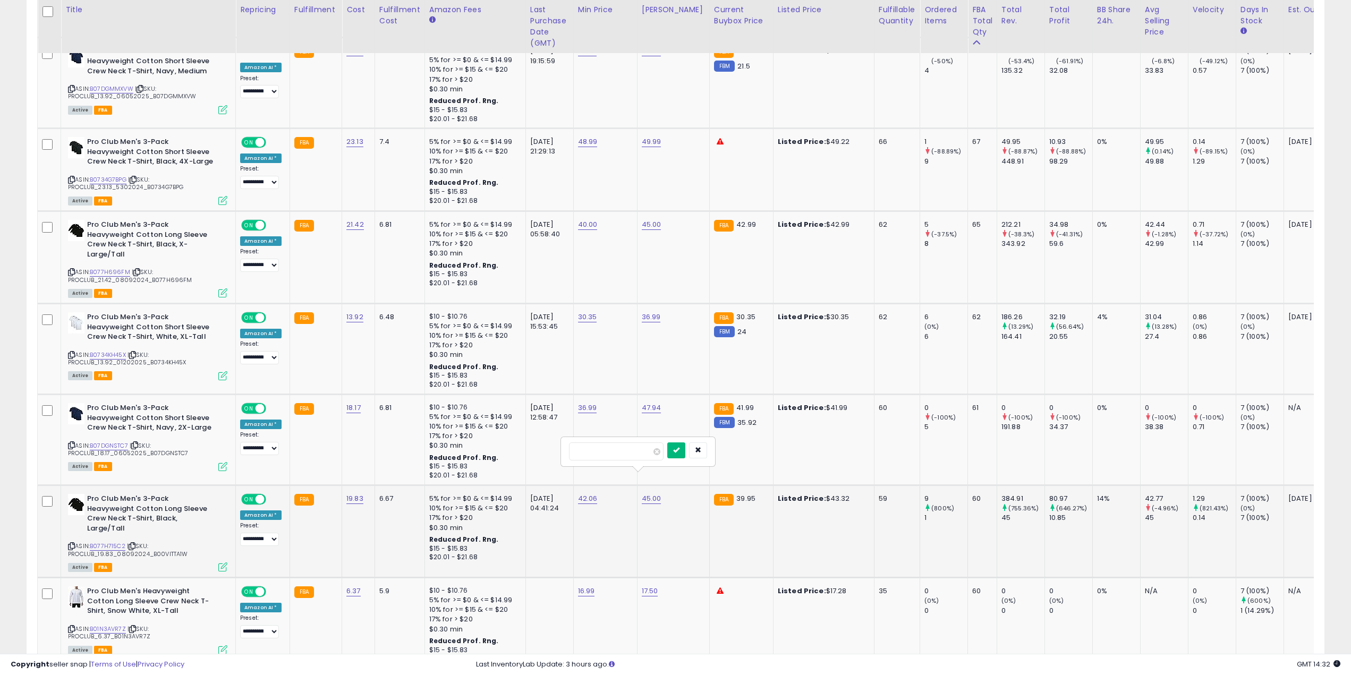
click at [685, 453] on button "submit" at bounding box center [676, 451] width 18 height 16
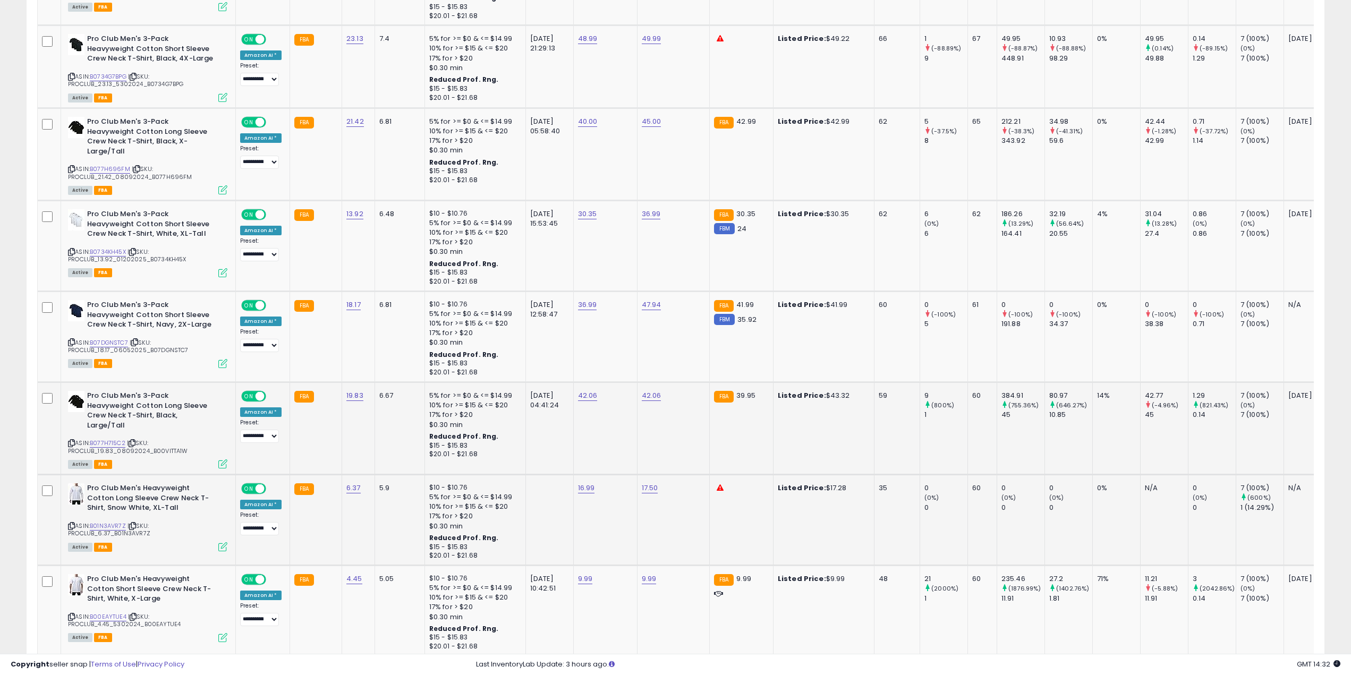
scroll to position [1647, 0]
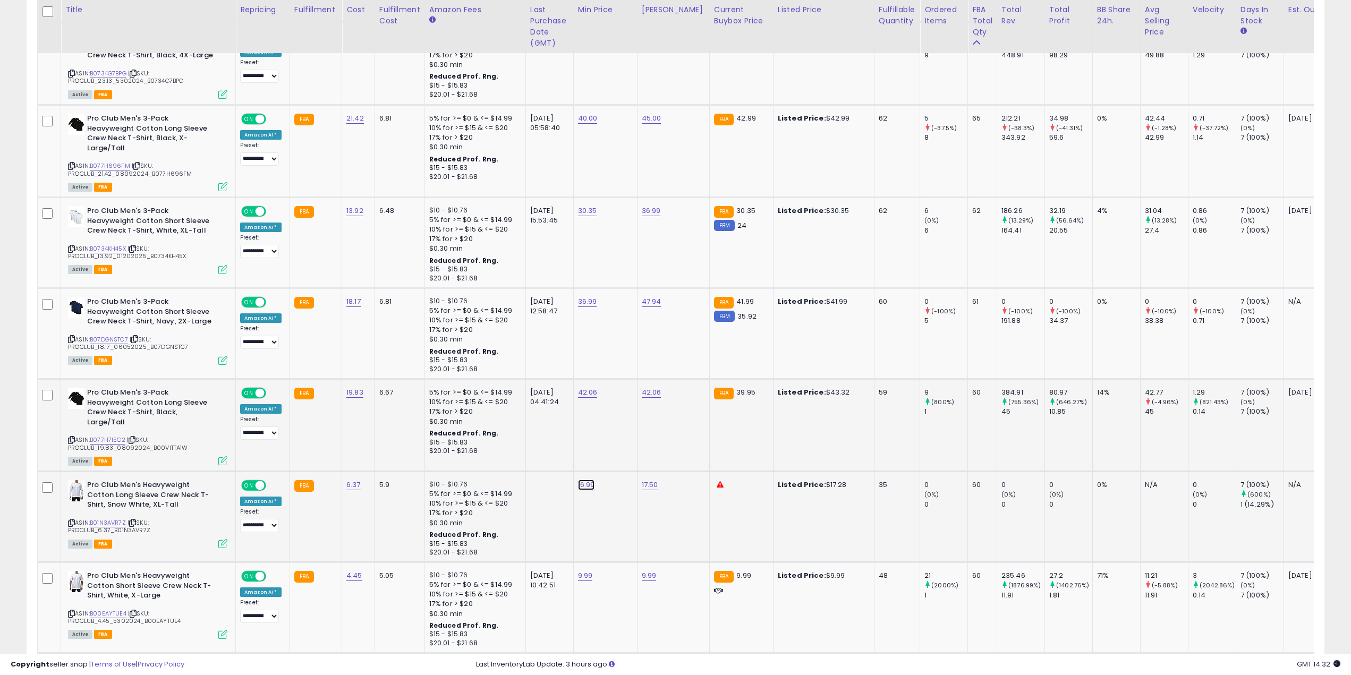
click at [588, 480] on link "16.99" at bounding box center [586, 485] width 17 height 11
drag, startPoint x: 538, startPoint y: 429, endPoint x: 505, endPoint y: 429, distance: 33.5
click at [505, 429] on input "*****" at bounding box center [551, 428] width 95 height 18
type input "****"
click at [621, 430] on button "submit" at bounding box center [612, 427] width 18 height 16
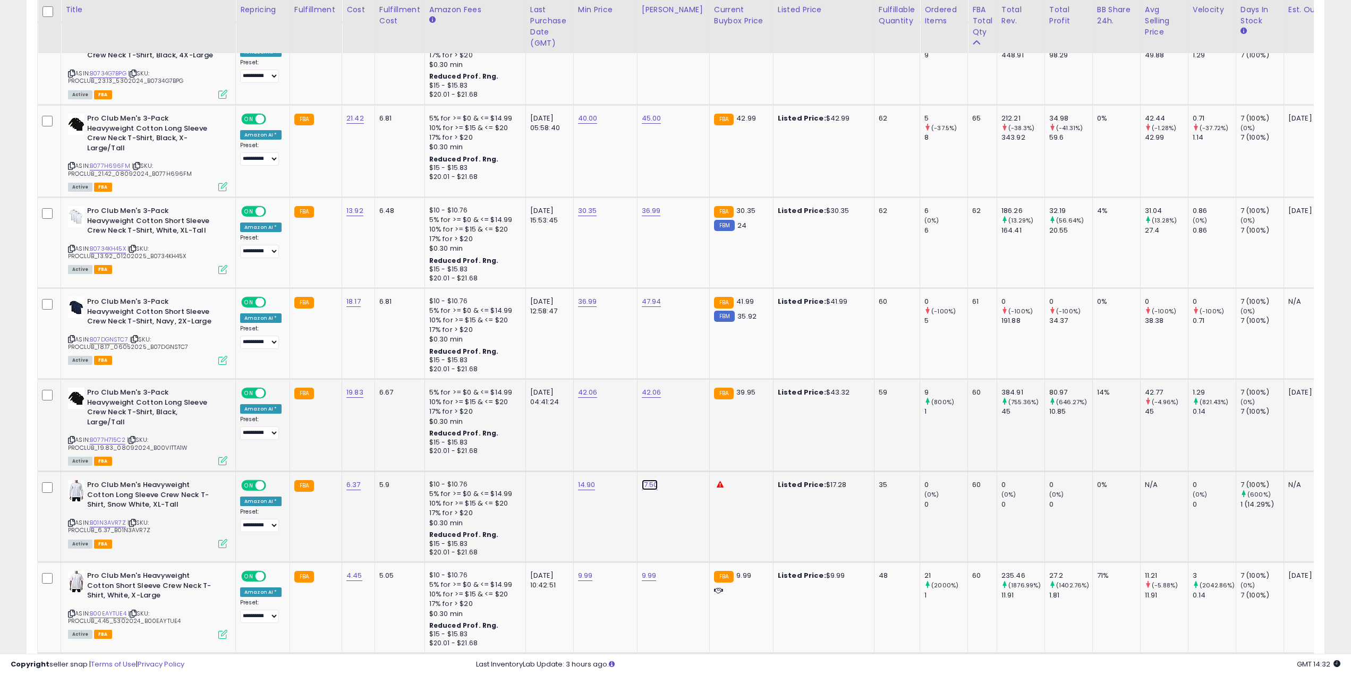
click at [644, 480] on link "17.50" at bounding box center [650, 485] width 16 height 11
drag, startPoint x: 604, startPoint y: 425, endPoint x: 536, endPoint y: 422, distance: 68.1
type input "*****"
click at [684, 430] on button "submit" at bounding box center [675, 427] width 18 height 16
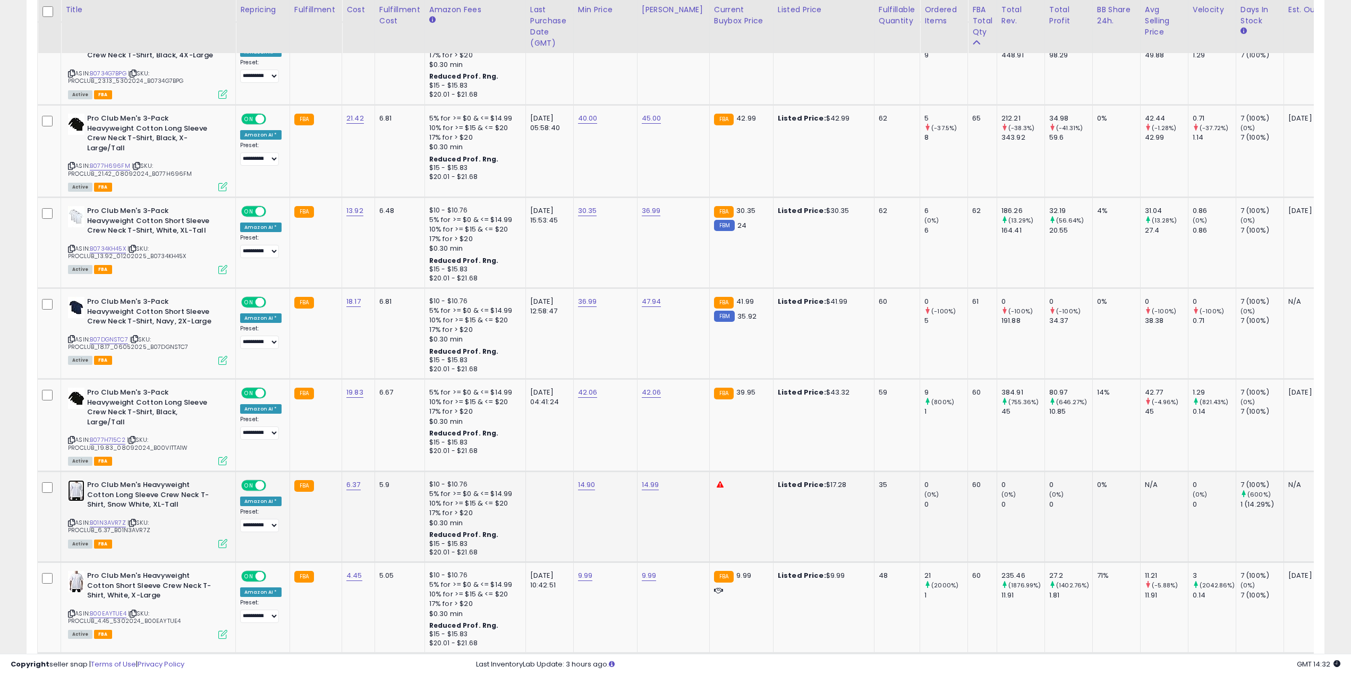
click at [72, 480] on img at bounding box center [76, 490] width 16 height 21
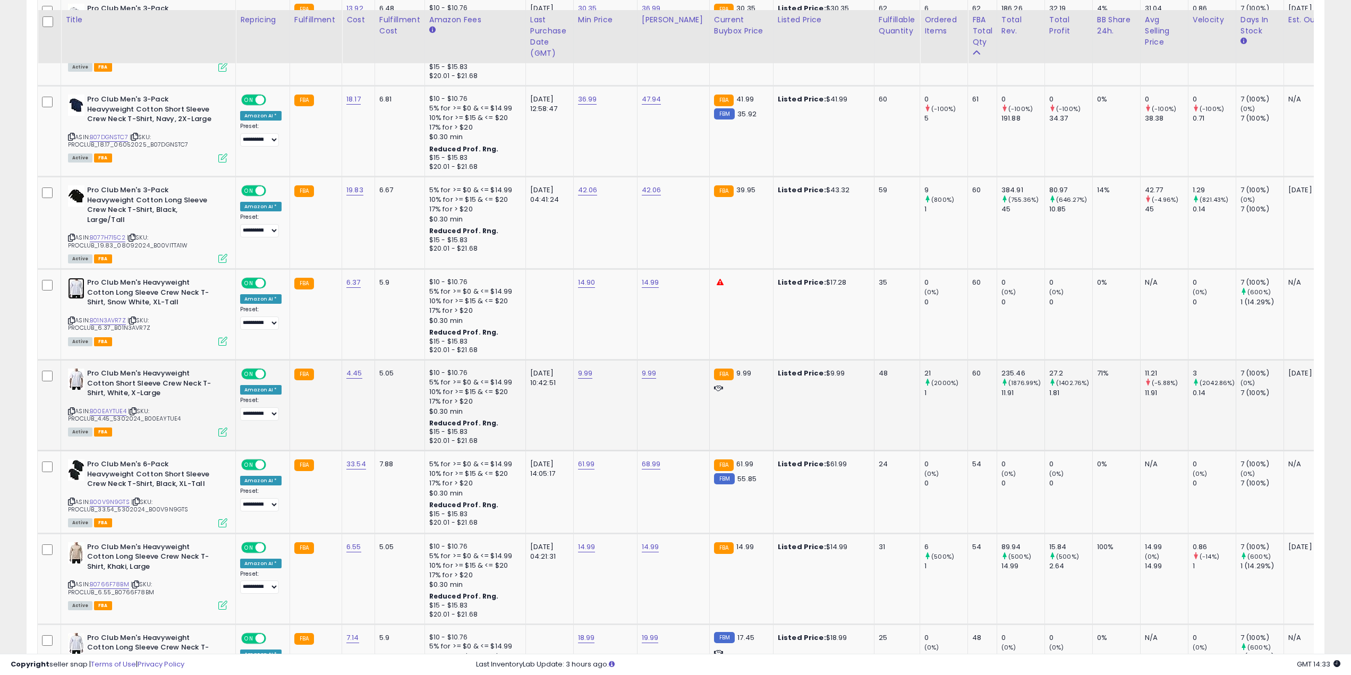
scroll to position [1860, 0]
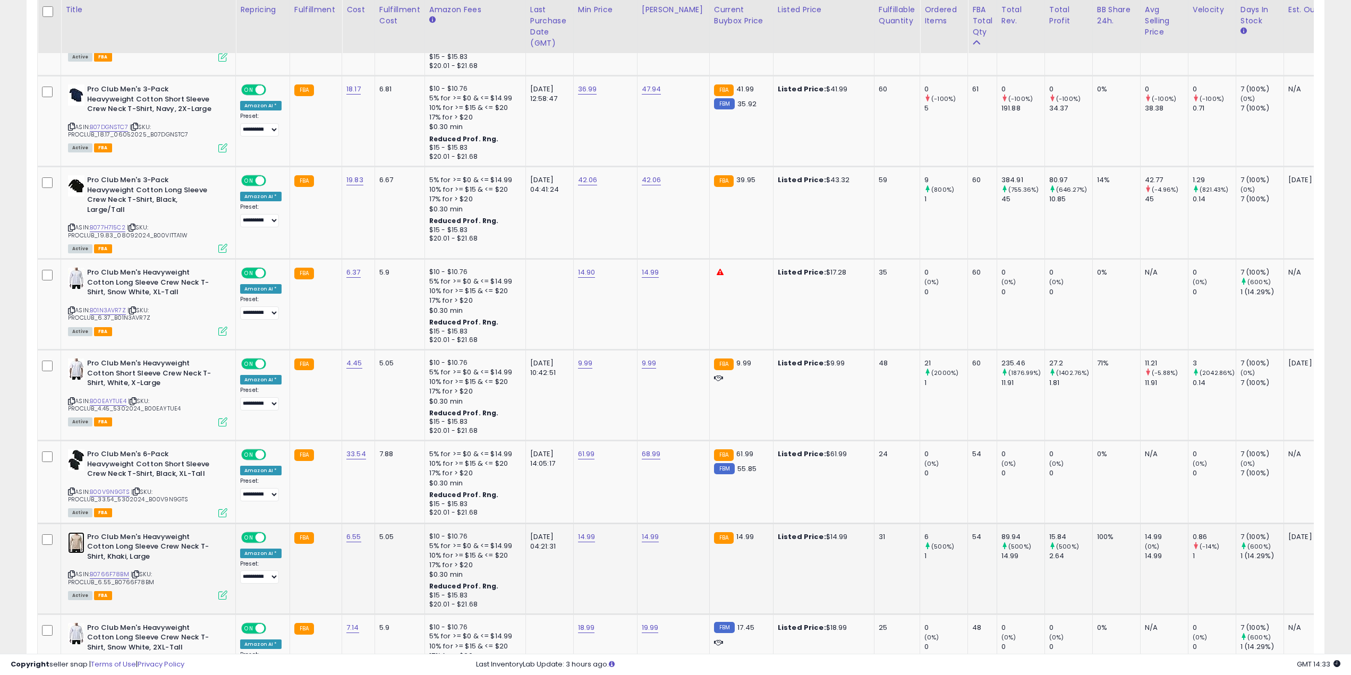
click at [79, 532] on img at bounding box center [76, 542] width 16 height 21
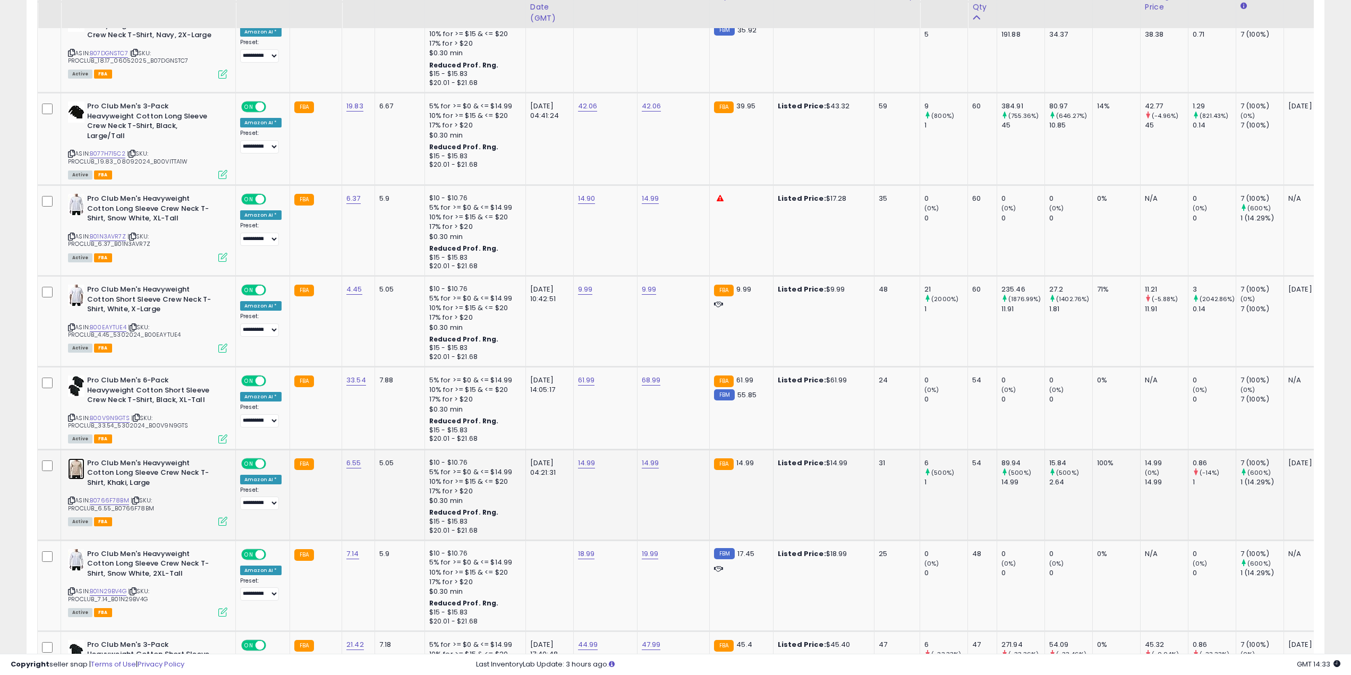
scroll to position [1966, 0]
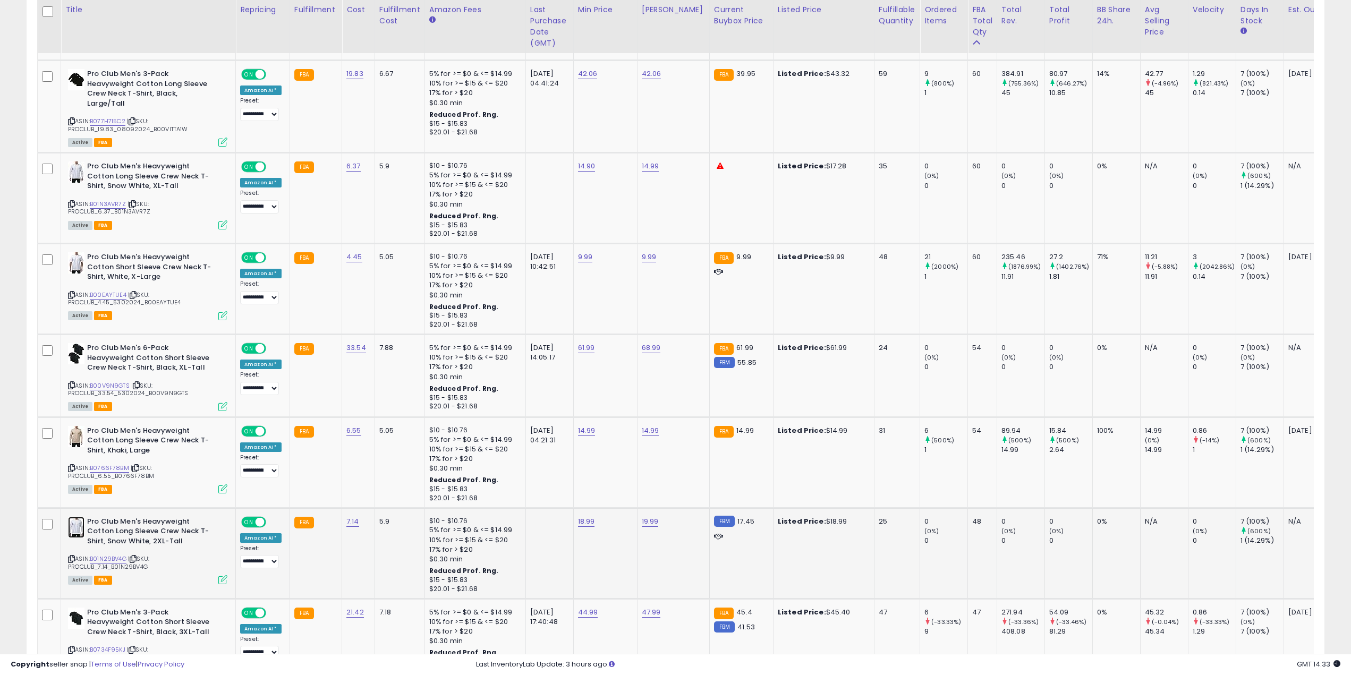
click at [76, 517] on img at bounding box center [76, 527] width 16 height 21
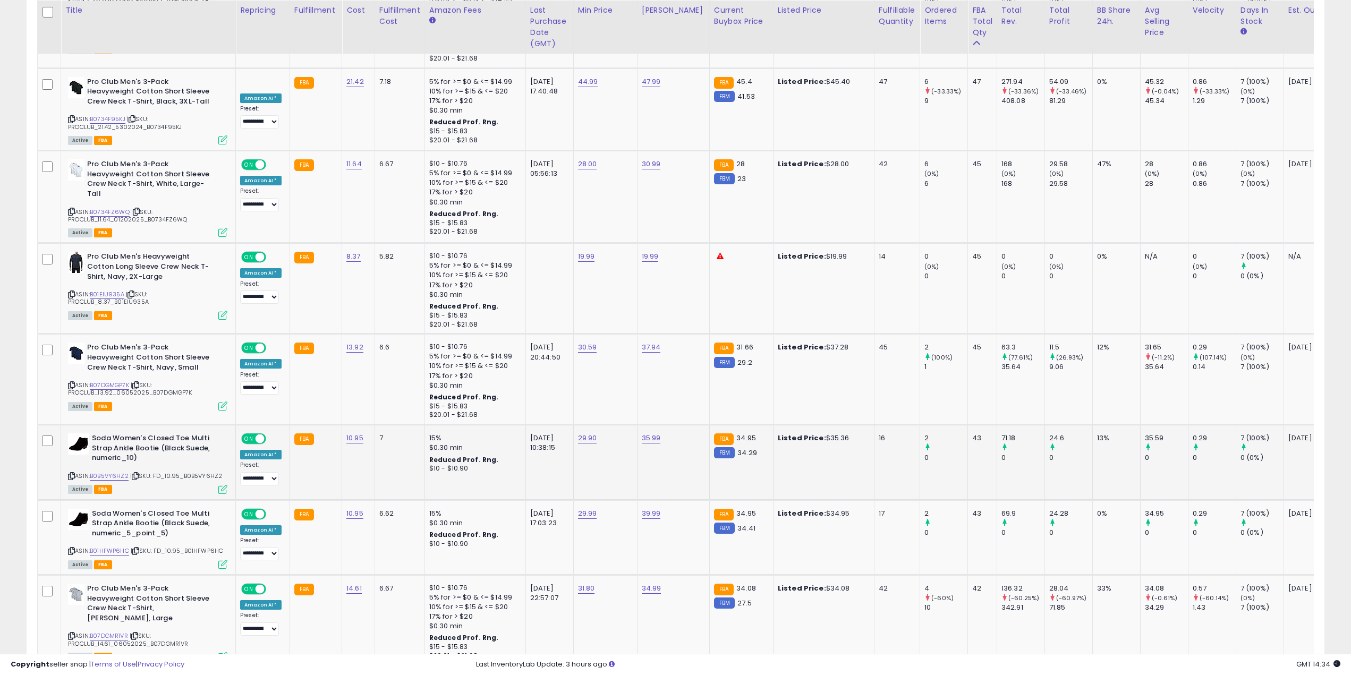
scroll to position [2498, 0]
